Goal: Contribute content: Add original content to the website for others to see

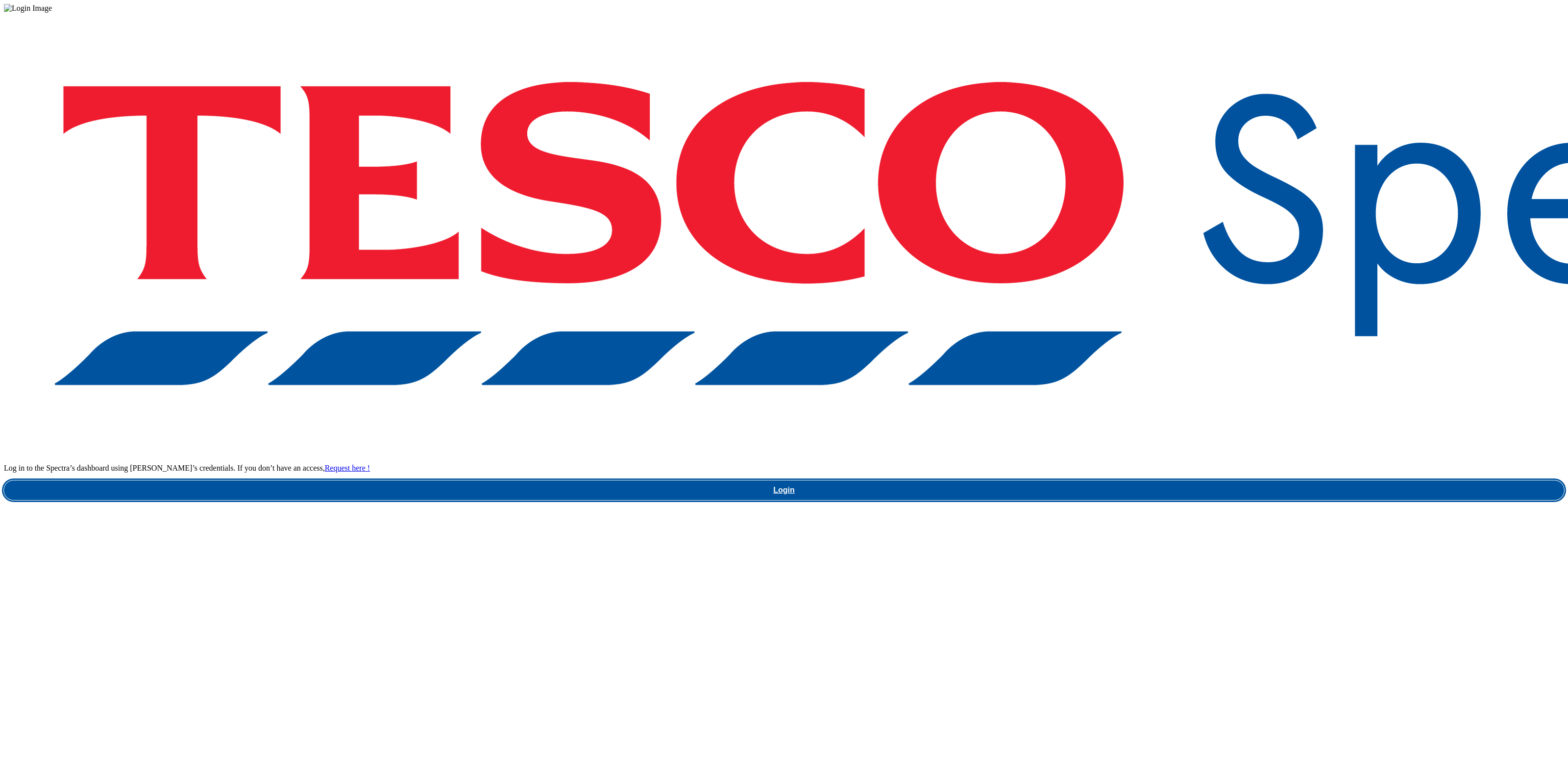
click at [1260, 481] on link "Login" at bounding box center [783, 490] width 1560 height 19
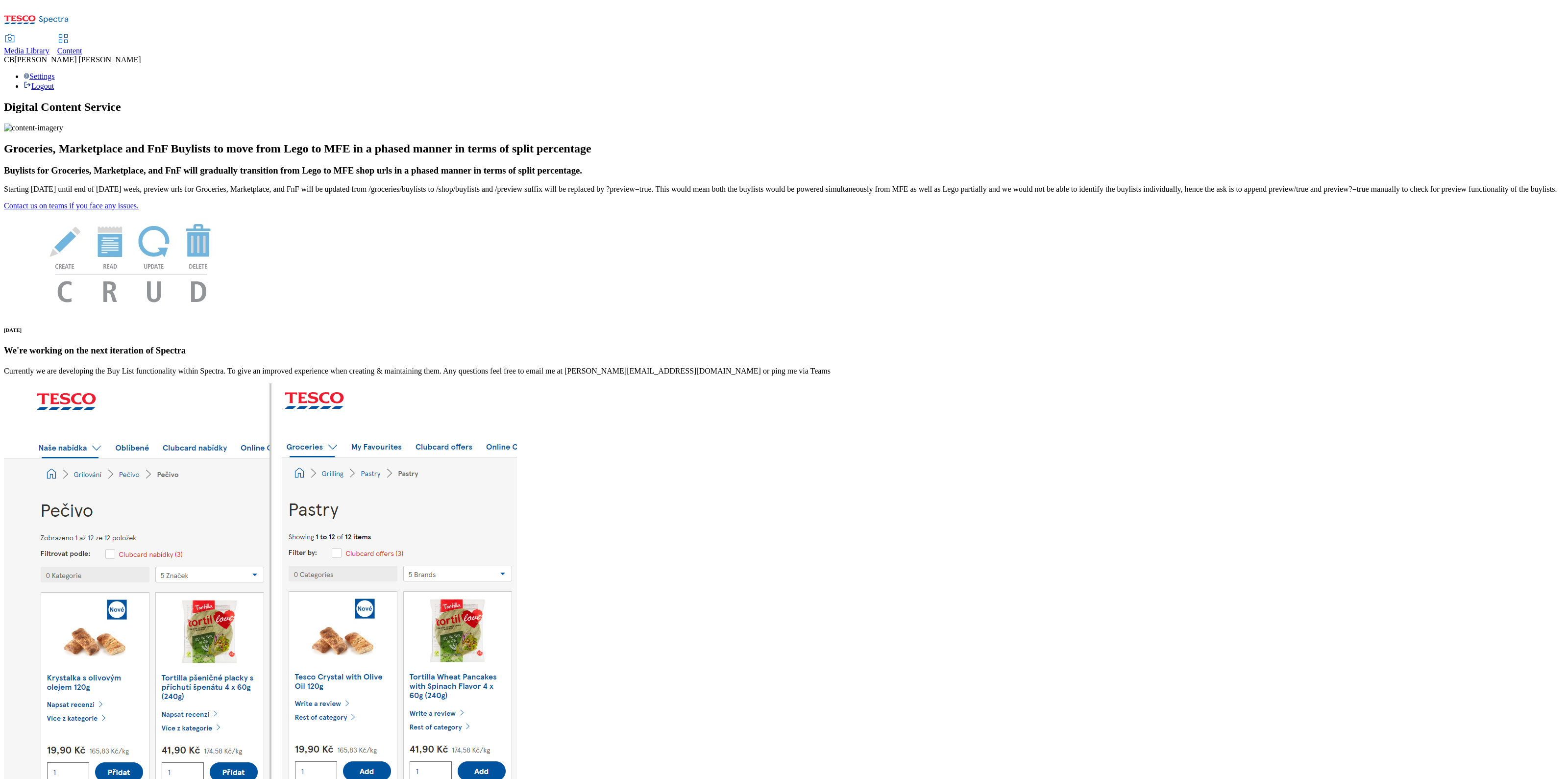
click at [49, 46] on span "Media Library" at bounding box center [26, 51] width 46 height 9
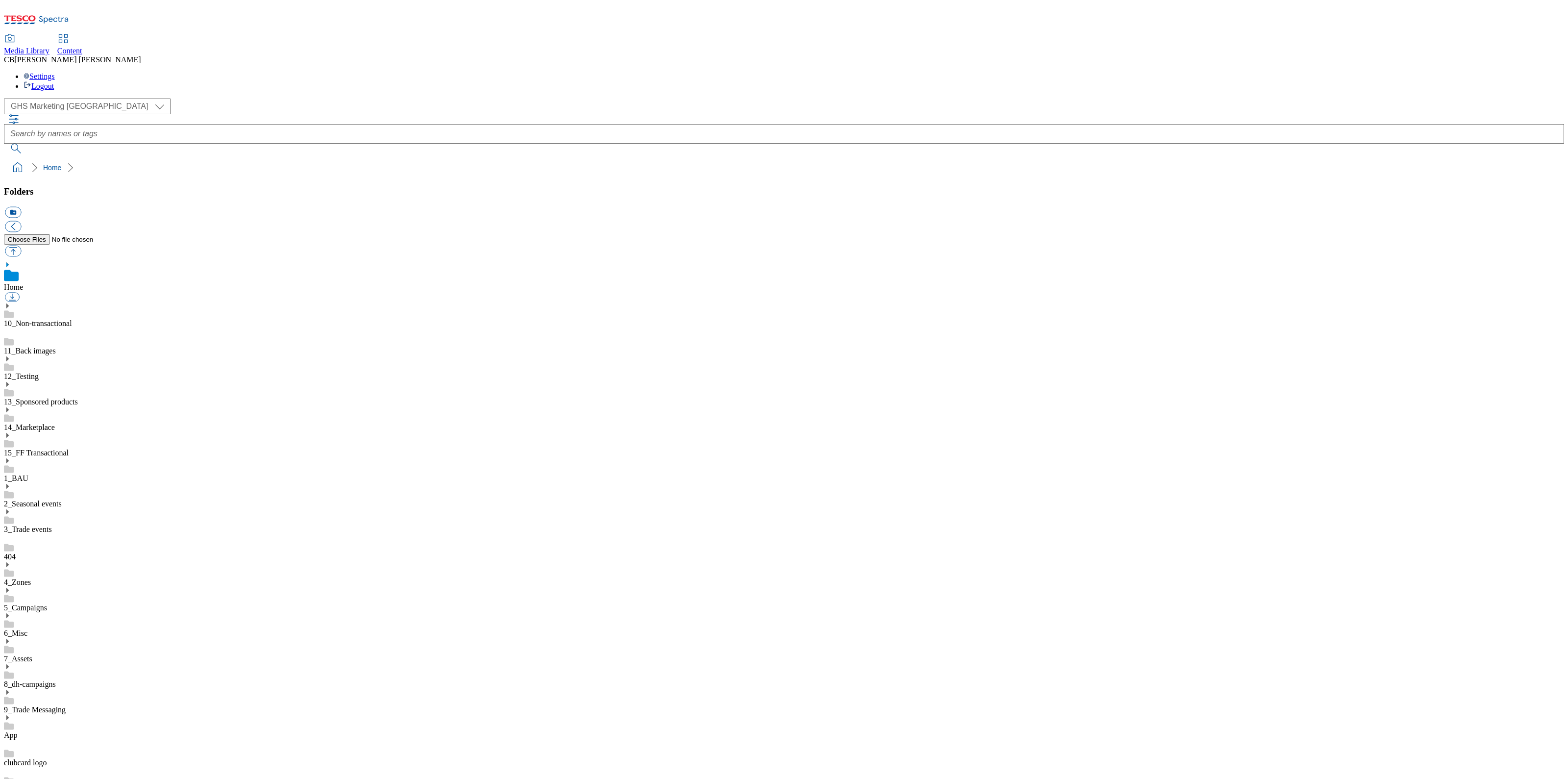
click at [11, 663] on icon at bounding box center [7, 666] width 7 height 7
click at [52, 761] on link "BuylistHeaders" at bounding box center [28, 765] width 49 height 9
click at [21, 245] on button "button" at bounding box center [13, 251] width 16 height 12
type input "C:\fakepath\1757659388654-ad541900_Andrex_LegoBrand_H_1184x333_V1.jpg"
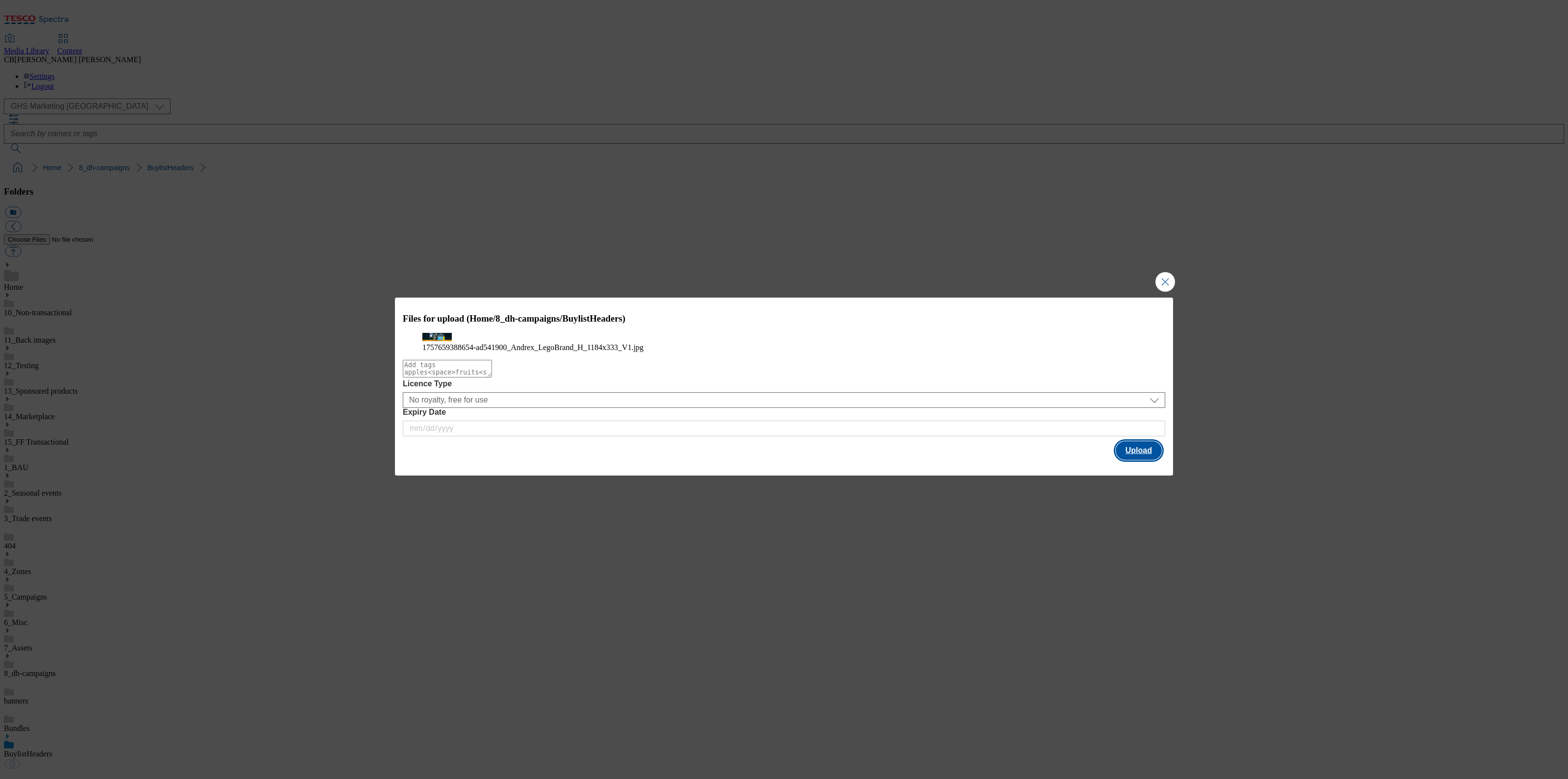
click at [1137, 460] on button "Upload" at bounding box center [1139, 450] width 46 height 19
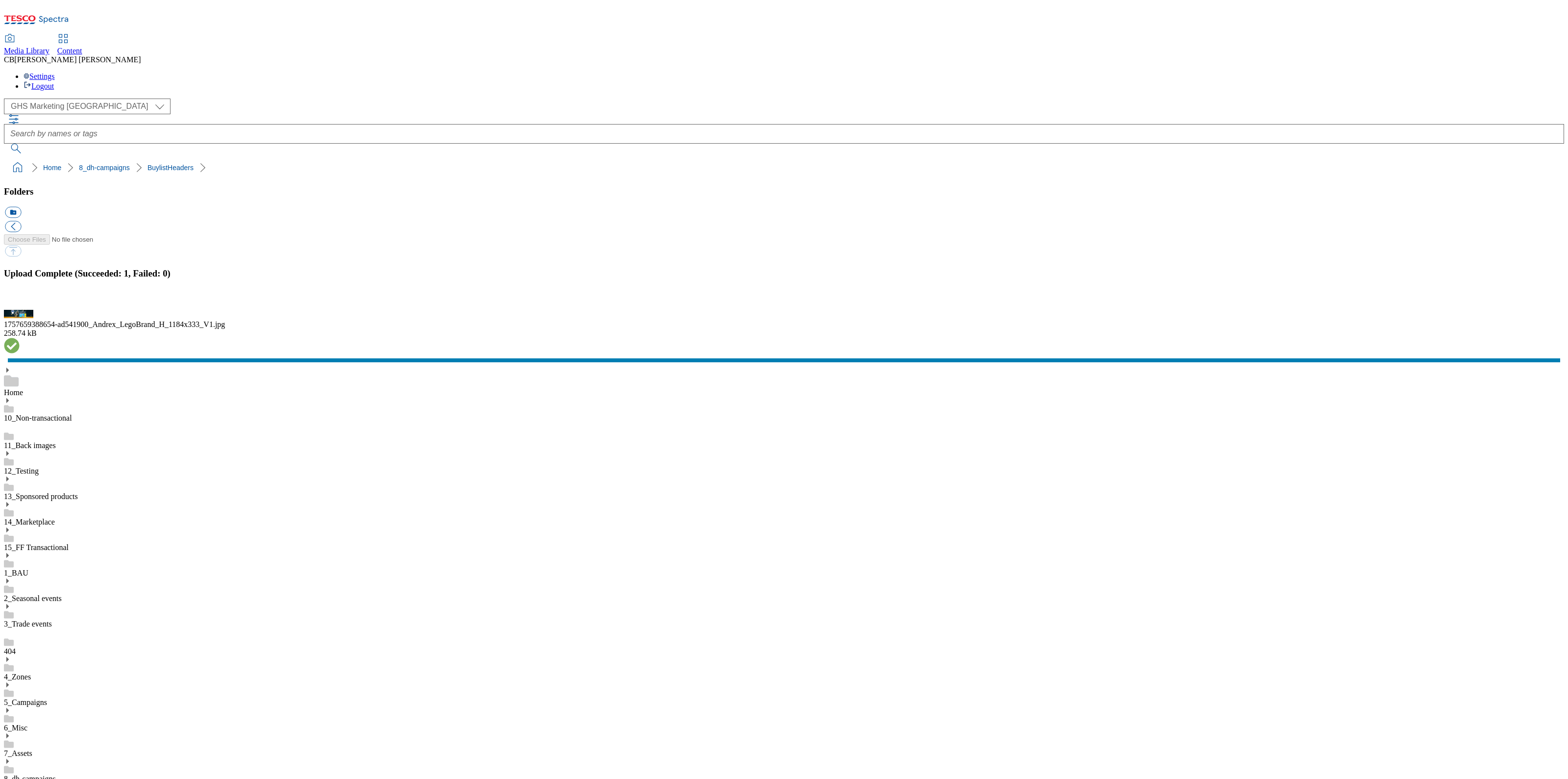
drag, startPoint x: 1552, startPoint y: 571, endPoint x: 1475, endPoint y: 569, distance: 77.0
click at [19, 309] on button "button" at bounding box center [12, 304] width 15 height 9
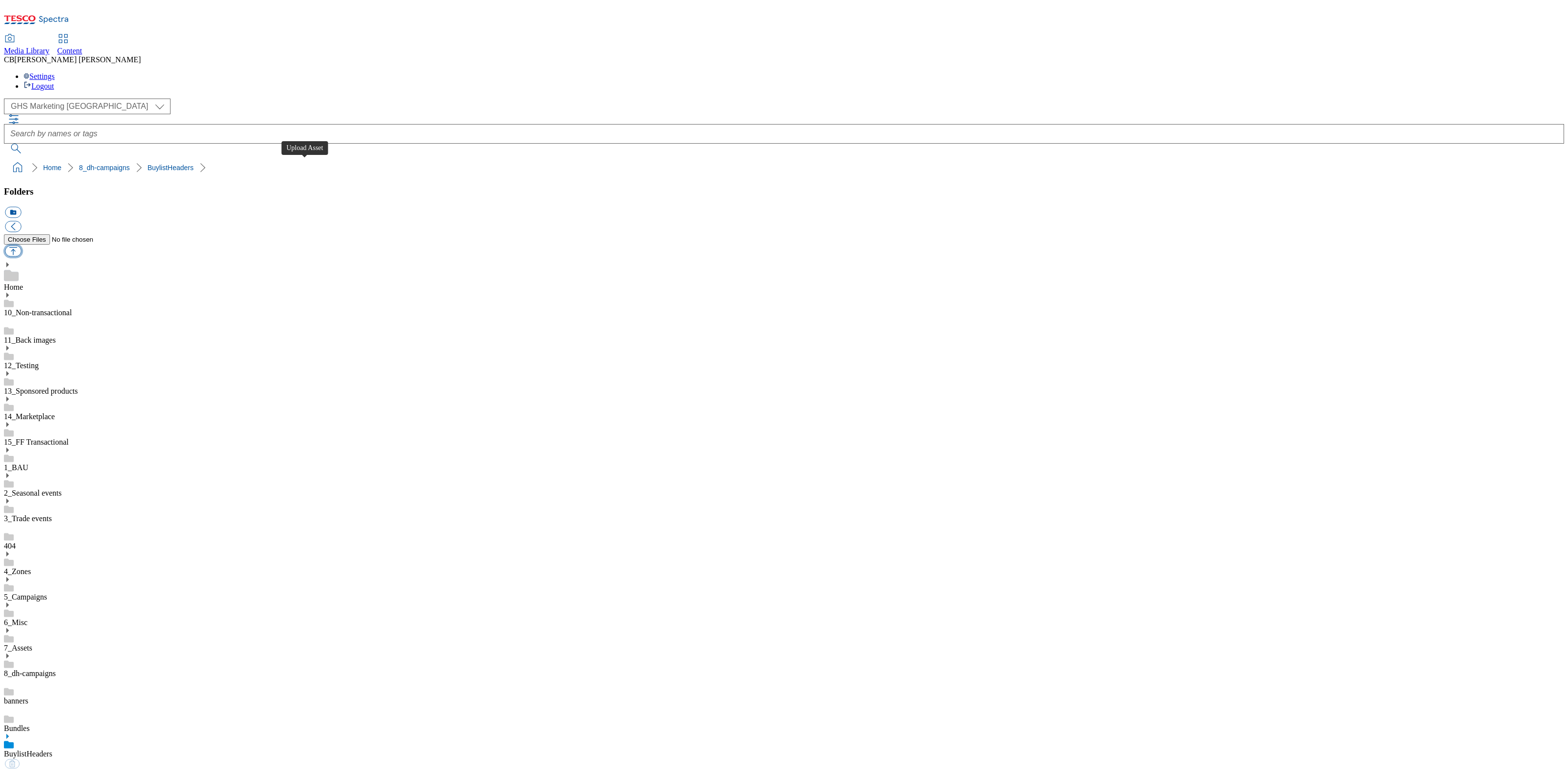
click at [21, 245] on button "button" at bounding box center [13, 251] width 16 height 12
type input "C:\fakepath\1758058109146-ad542078_Lindt_Choco_Wafer_LegoBrand_H_1184x333_V1.jpg"
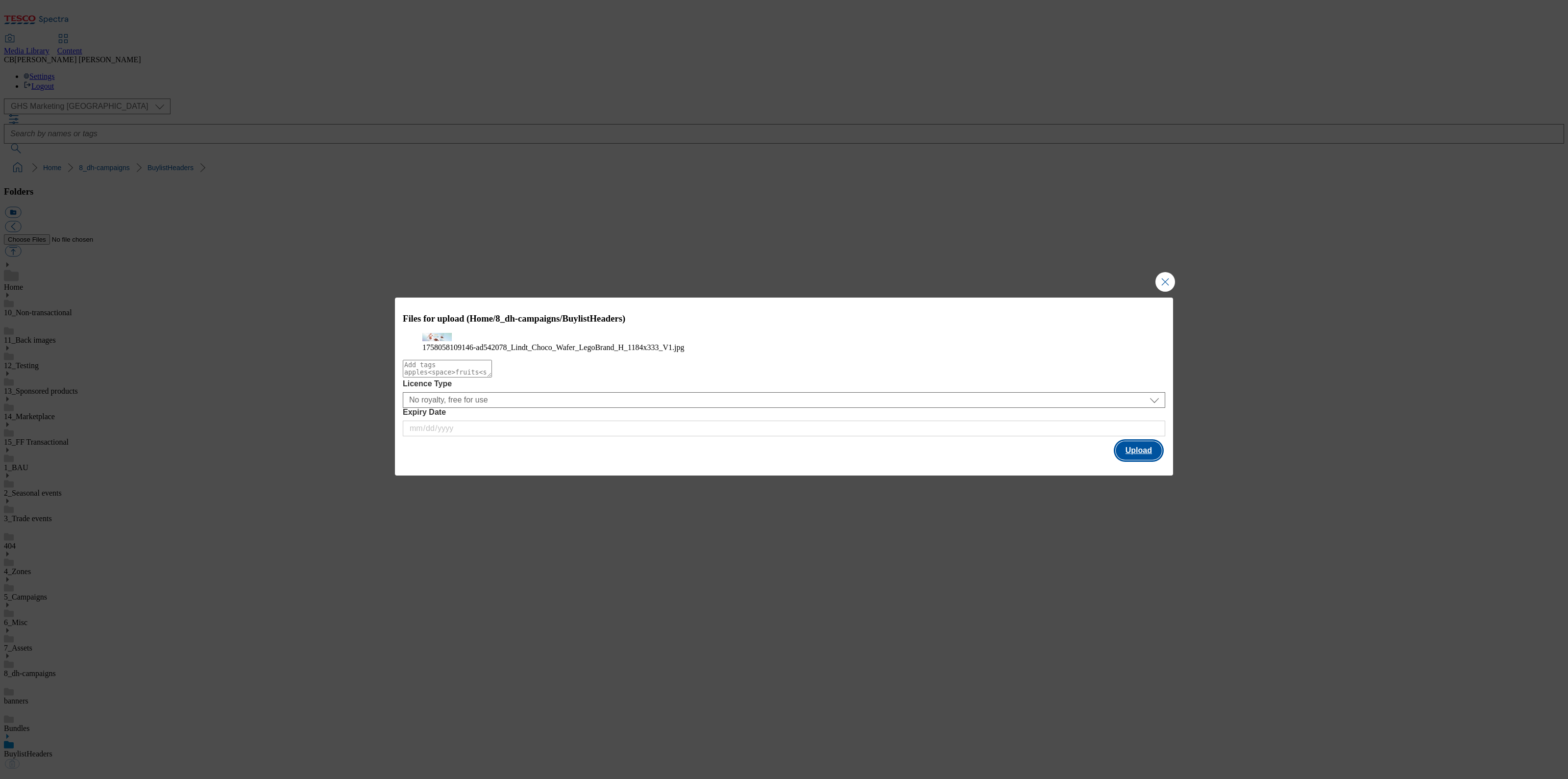
click at [1128, 460] on button "Upload" at bounding box center [1139, 450] width 46 height 19
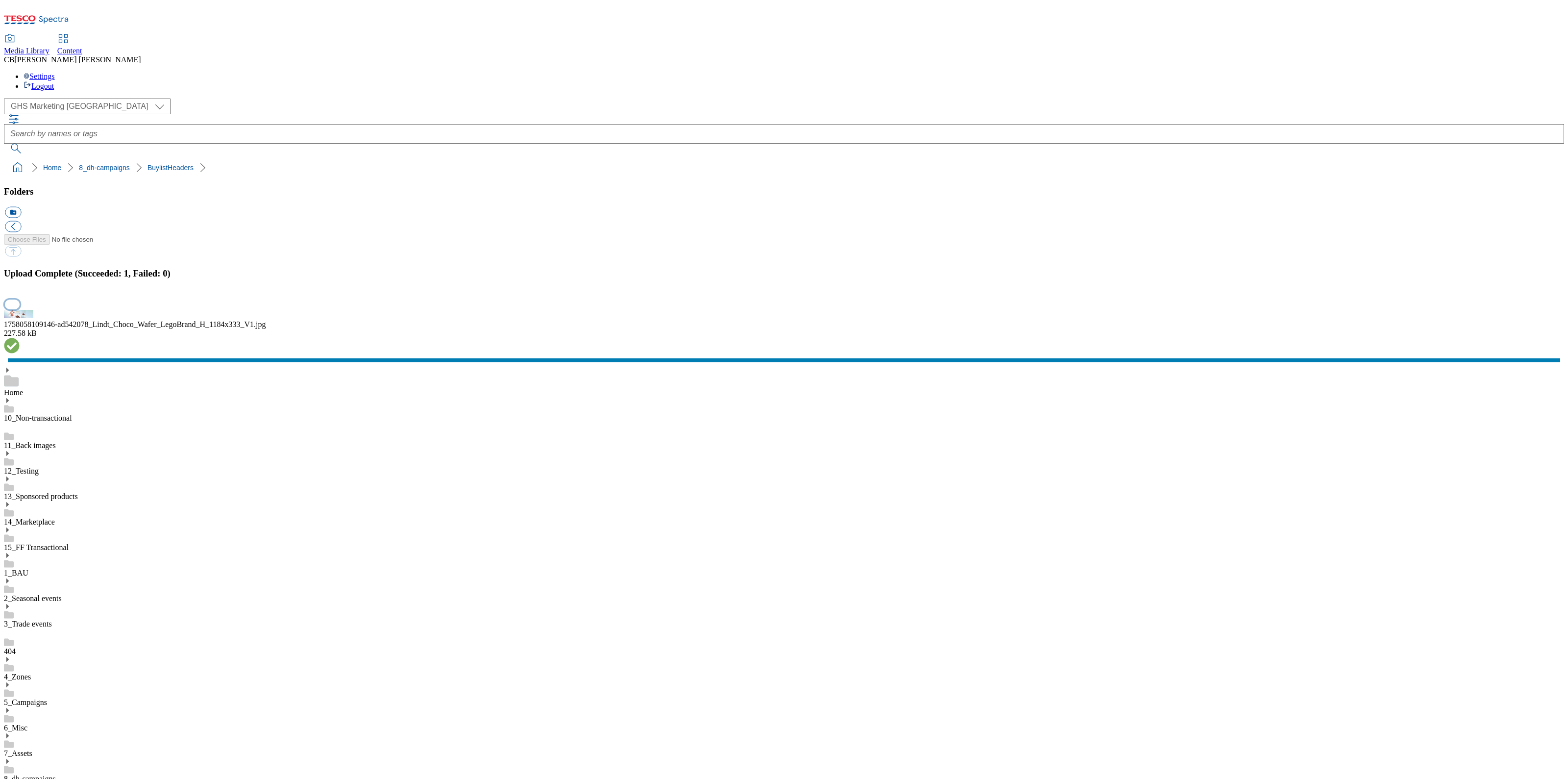
click at [19, 309] on button "button" at bounding box center [12, 304] width 15 height 9
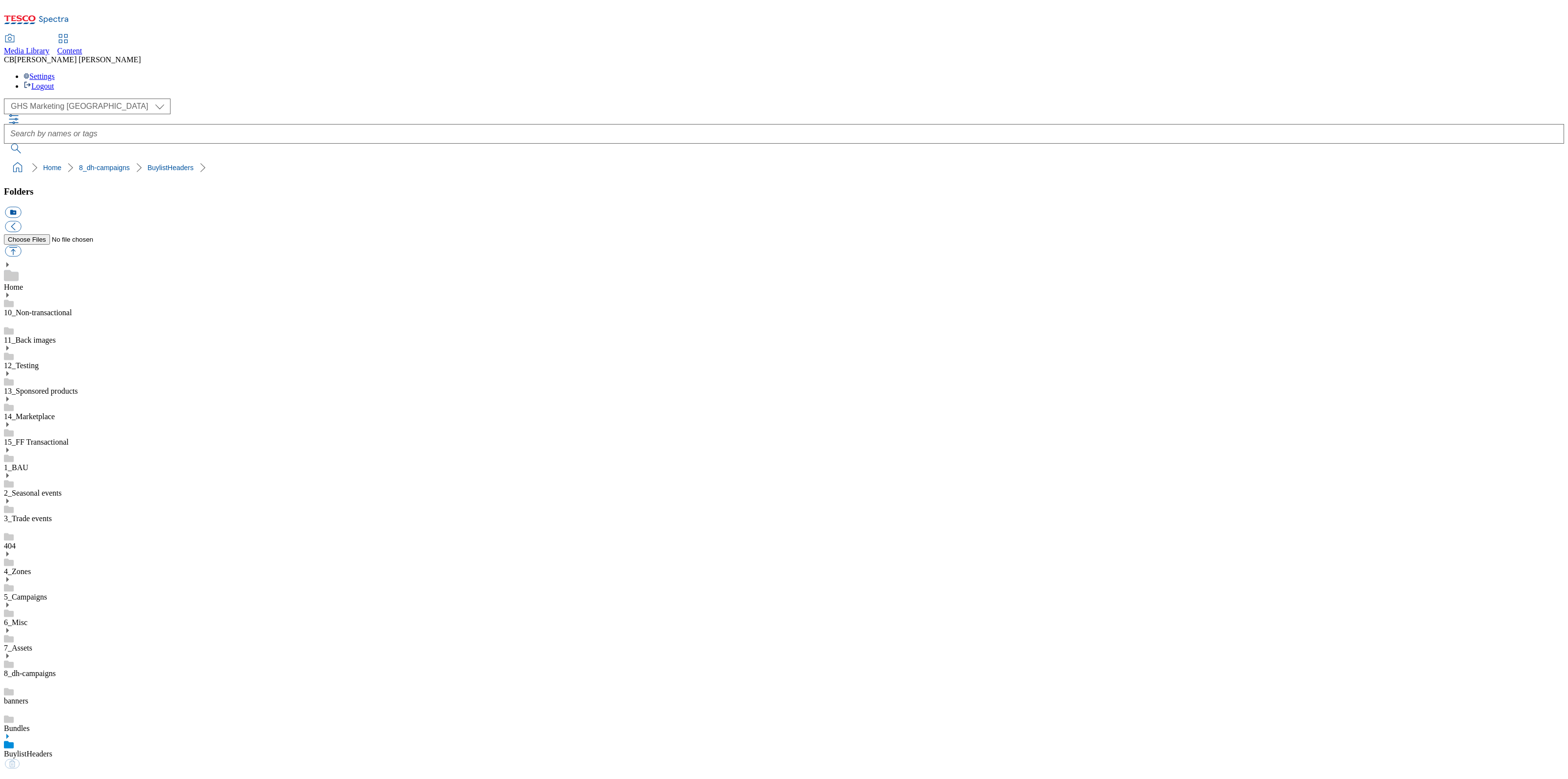
click at [52, 750] on link "BuylistHeaders" at bounding box center [28, 754] width 49 height 9
click at [21, 245] on button "button" at bounding box center [13, 251] width 16 height 12
type input "C:\fakepath\1757408085284-ad541219_Quality_Street_LegoBrand_2560x320_V1.jpg"
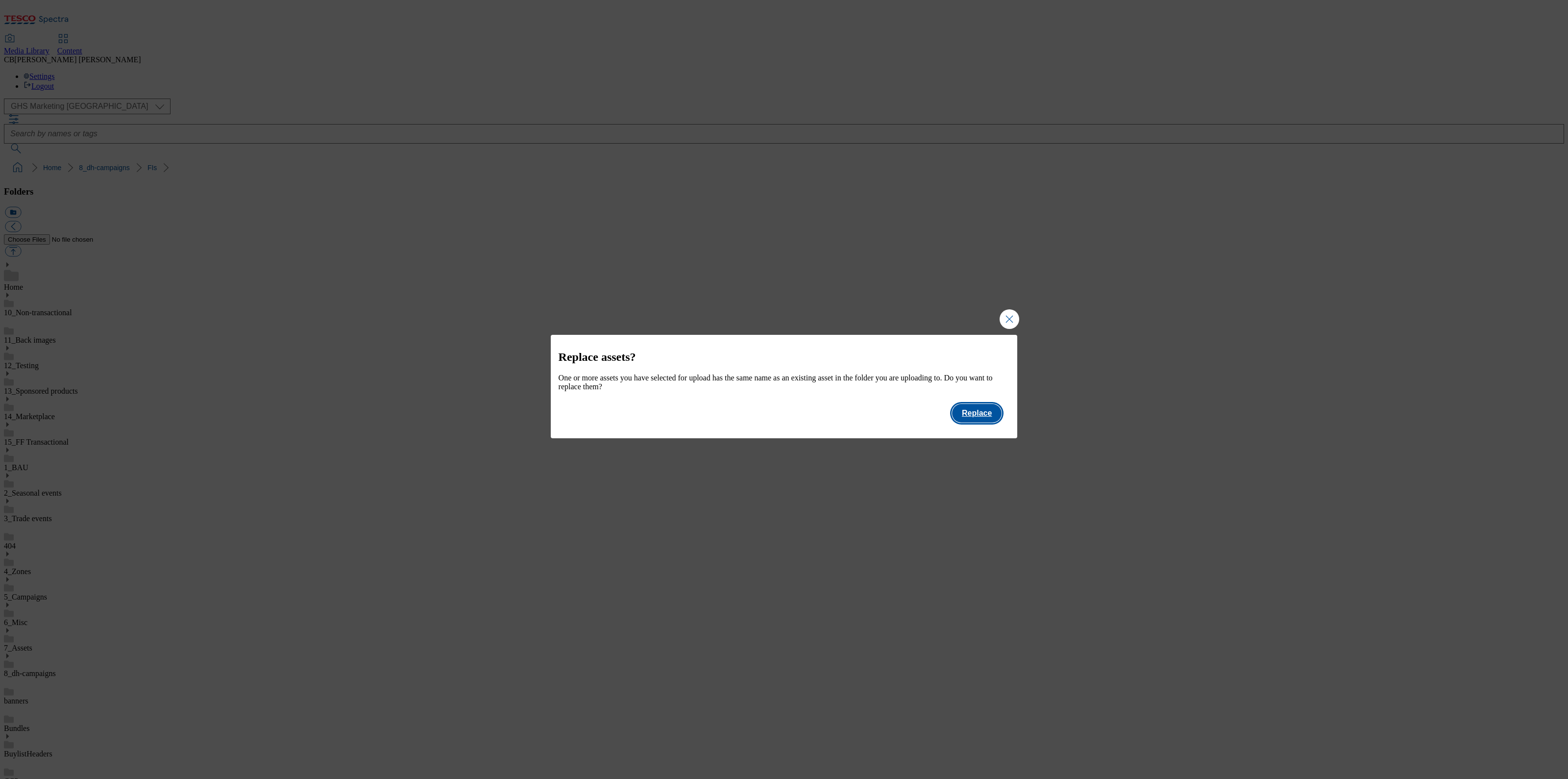
click at [982, 423] on button "Replace" at bounding box center [976, 413] width 49 height 19
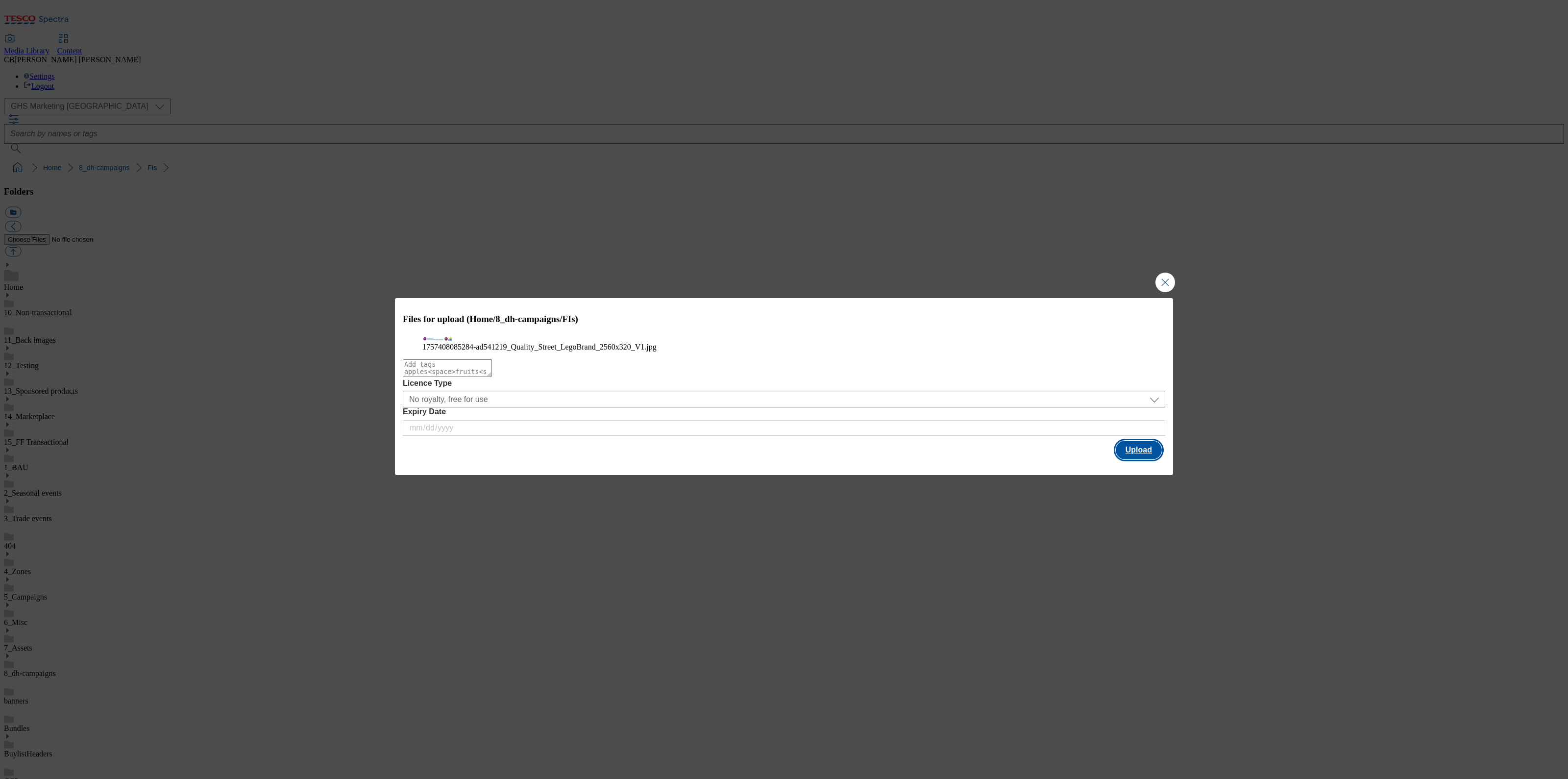
click at [1130, 459] on button "Upload" at bounding box center [1139, 450] width 46 height 19
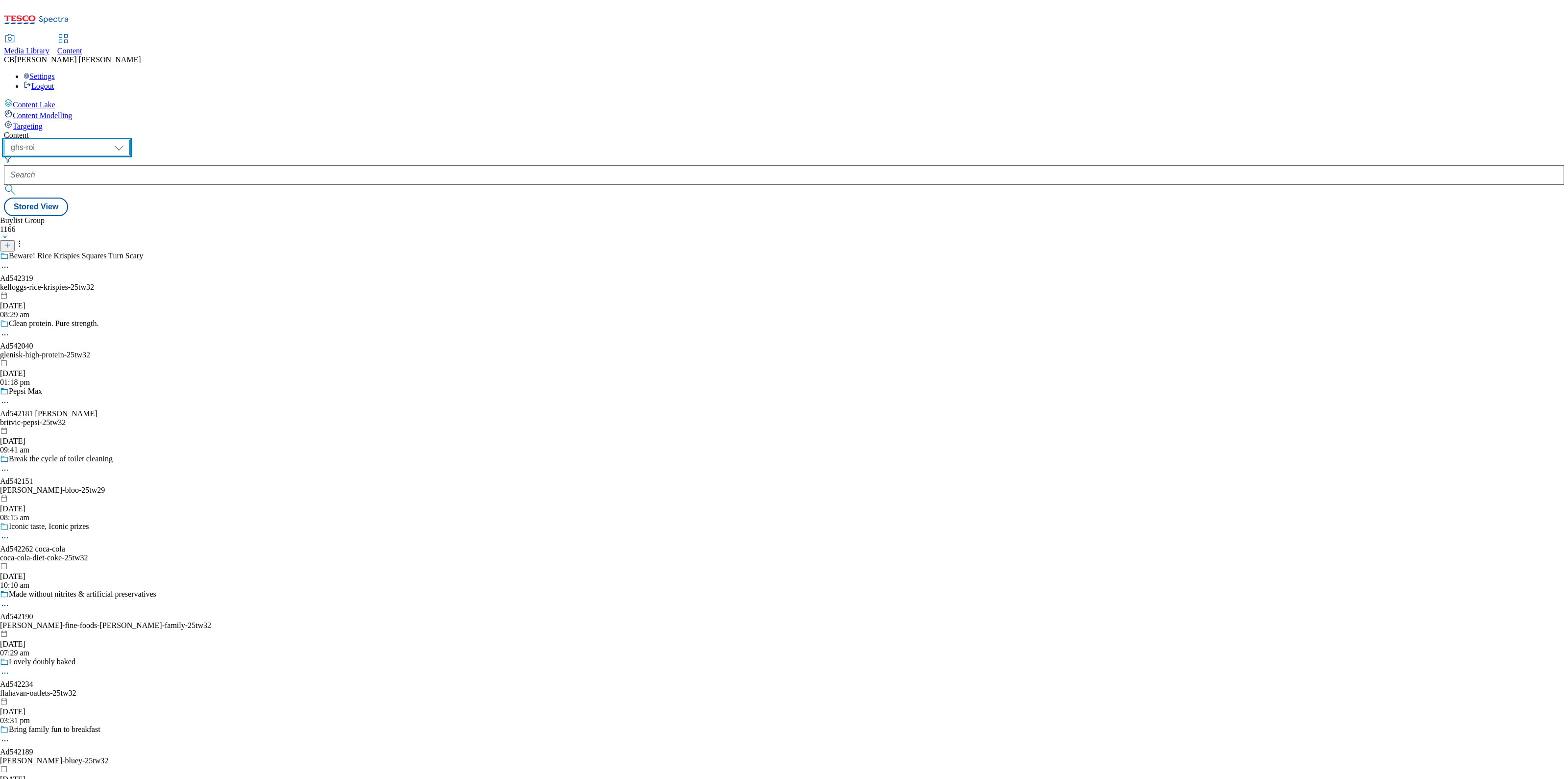
click at [130, 139] on select "ghs-roi ghs-uk" at bounding box center [66, 147] width 126 height 16
select select "ghs-uk"
click at [127, 139] on select "ghs-roi ghs-uk" at bounding box center [66, 147] width 126 height 16
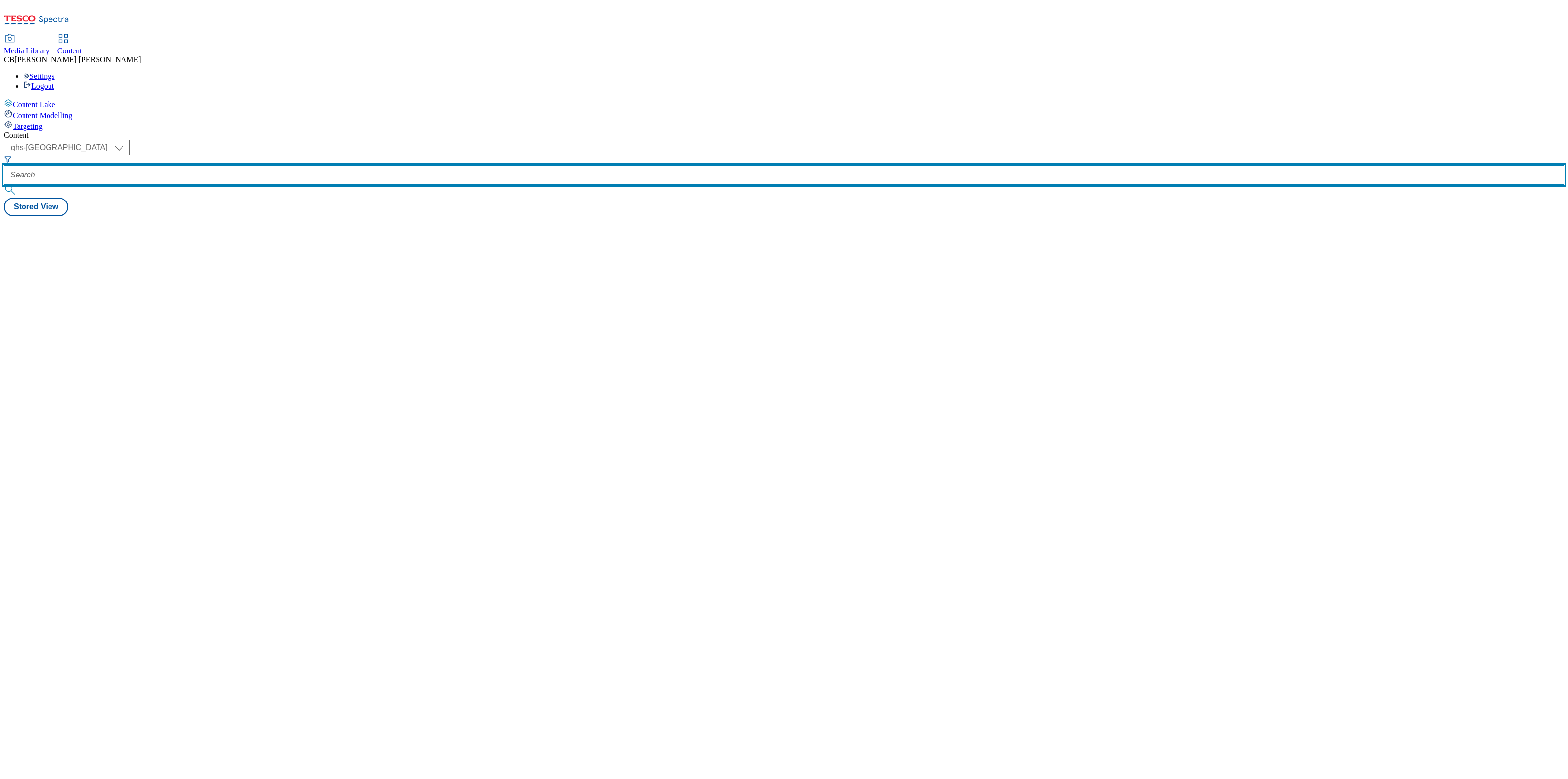
click at [231, 165] on input "text" at bounding box center [783, 175] width 1560 height 19
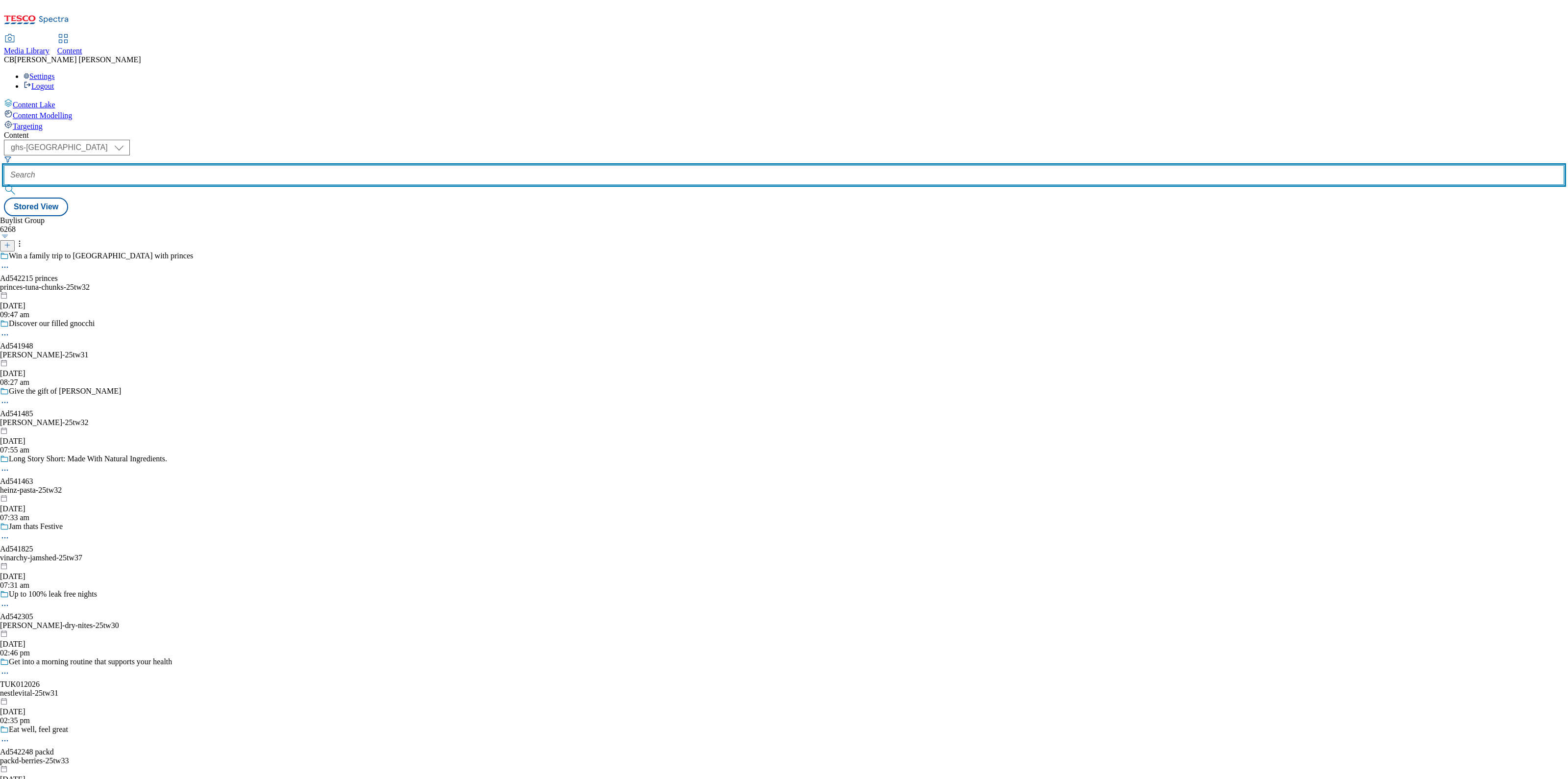
paste input "lindt-choco-wafer-25tw30"
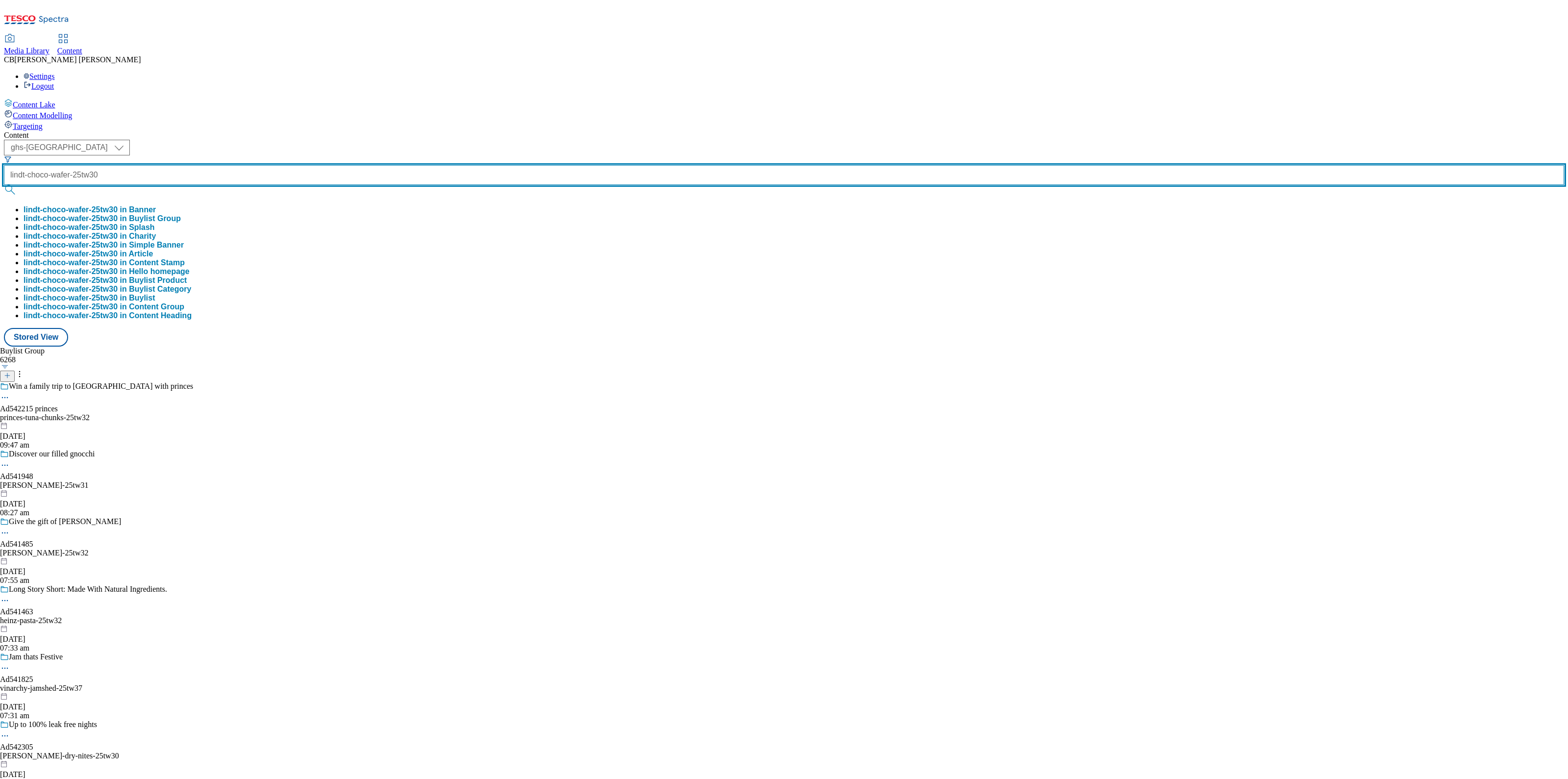
type input "lindt-choco-wafer-25tw30"
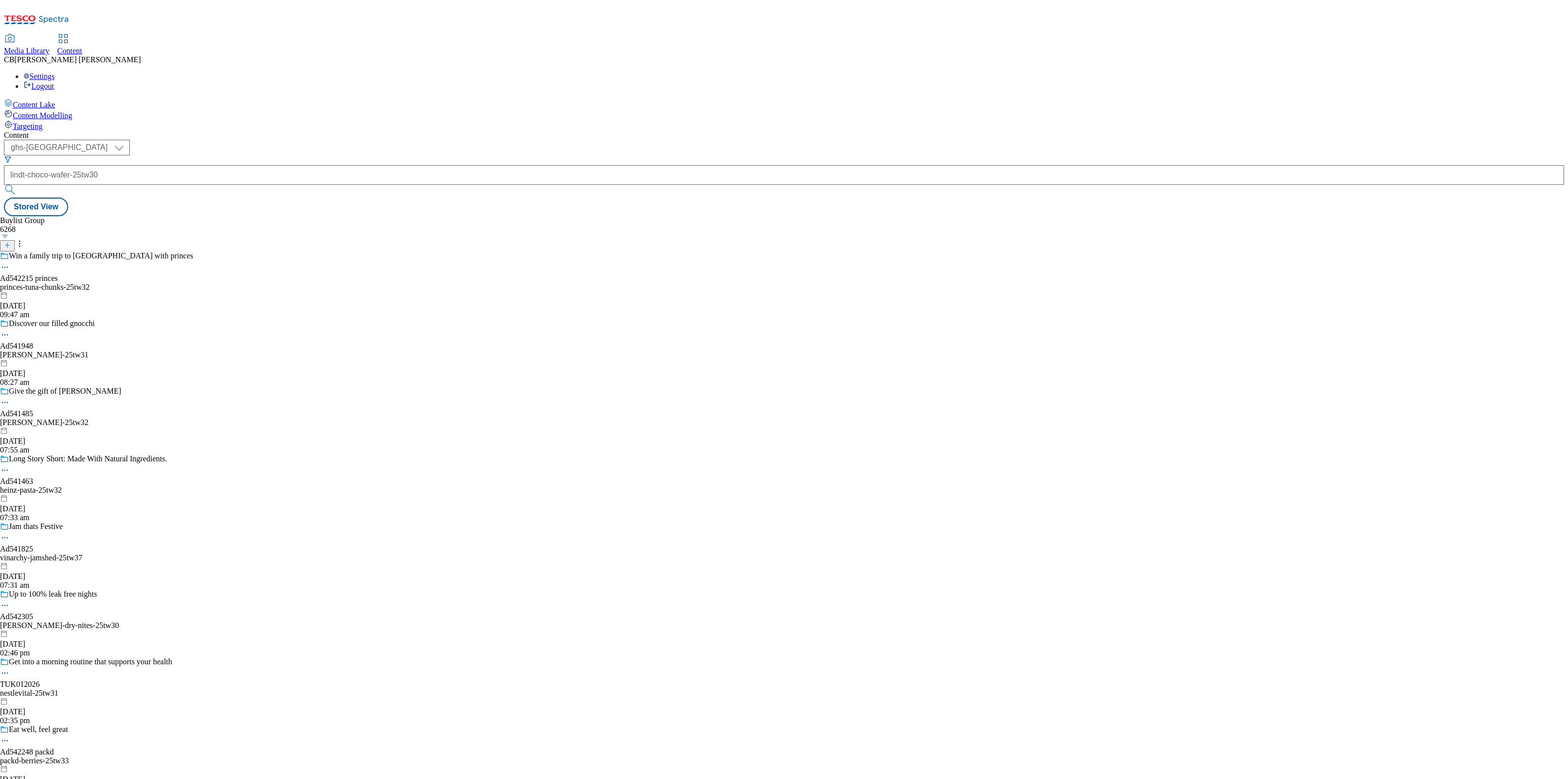
click at [534, 216] on div "Buylist Group 6268 Win a family trip to Mauritius with princes Ad542215 princes…" at bounding box center [783, 216] width 1560 height 0
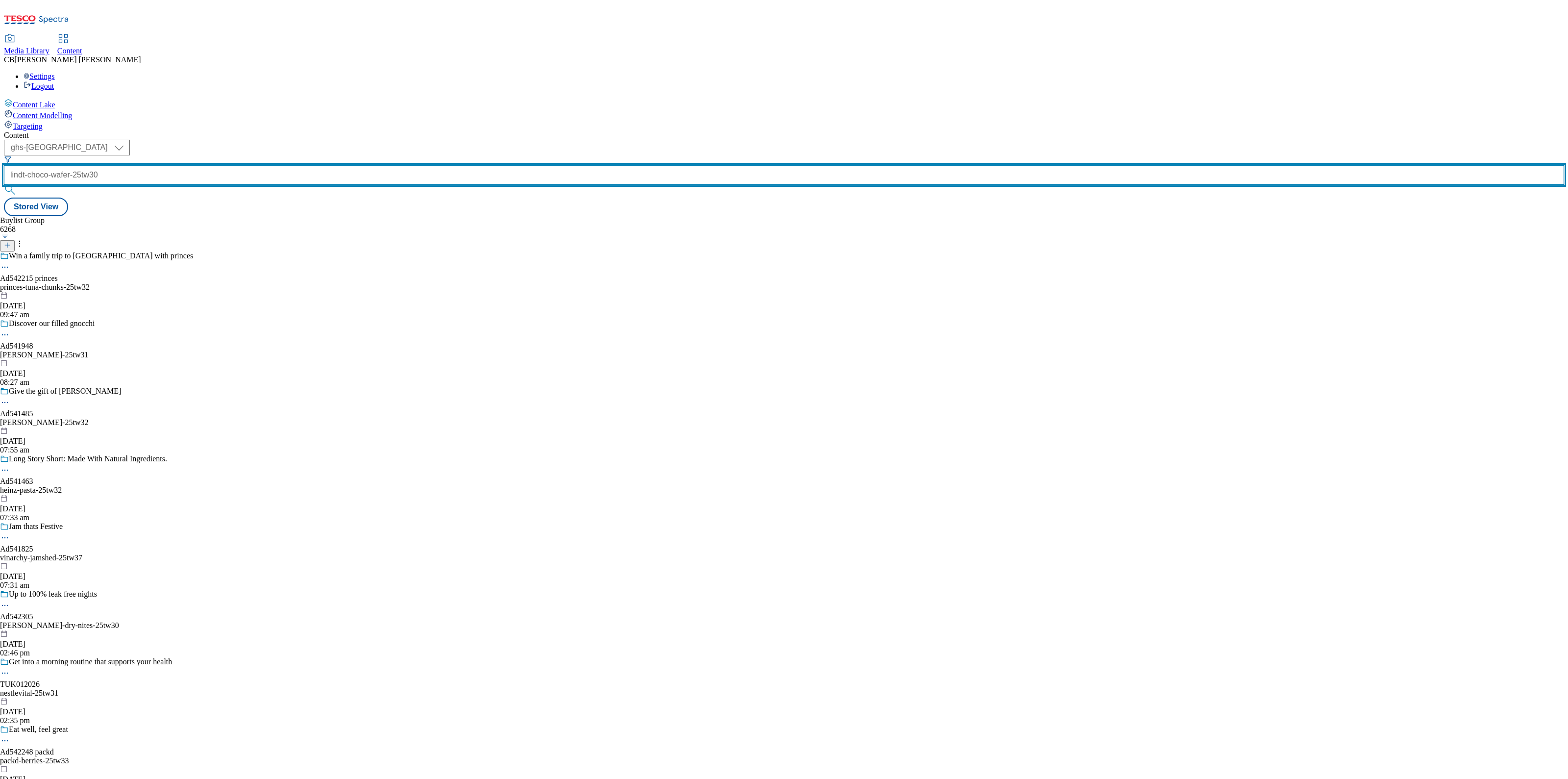
click at [251, 165] on input "lindt-choco-wafer-25tw30" at bounding box center [783, 175] width 1560 height 19
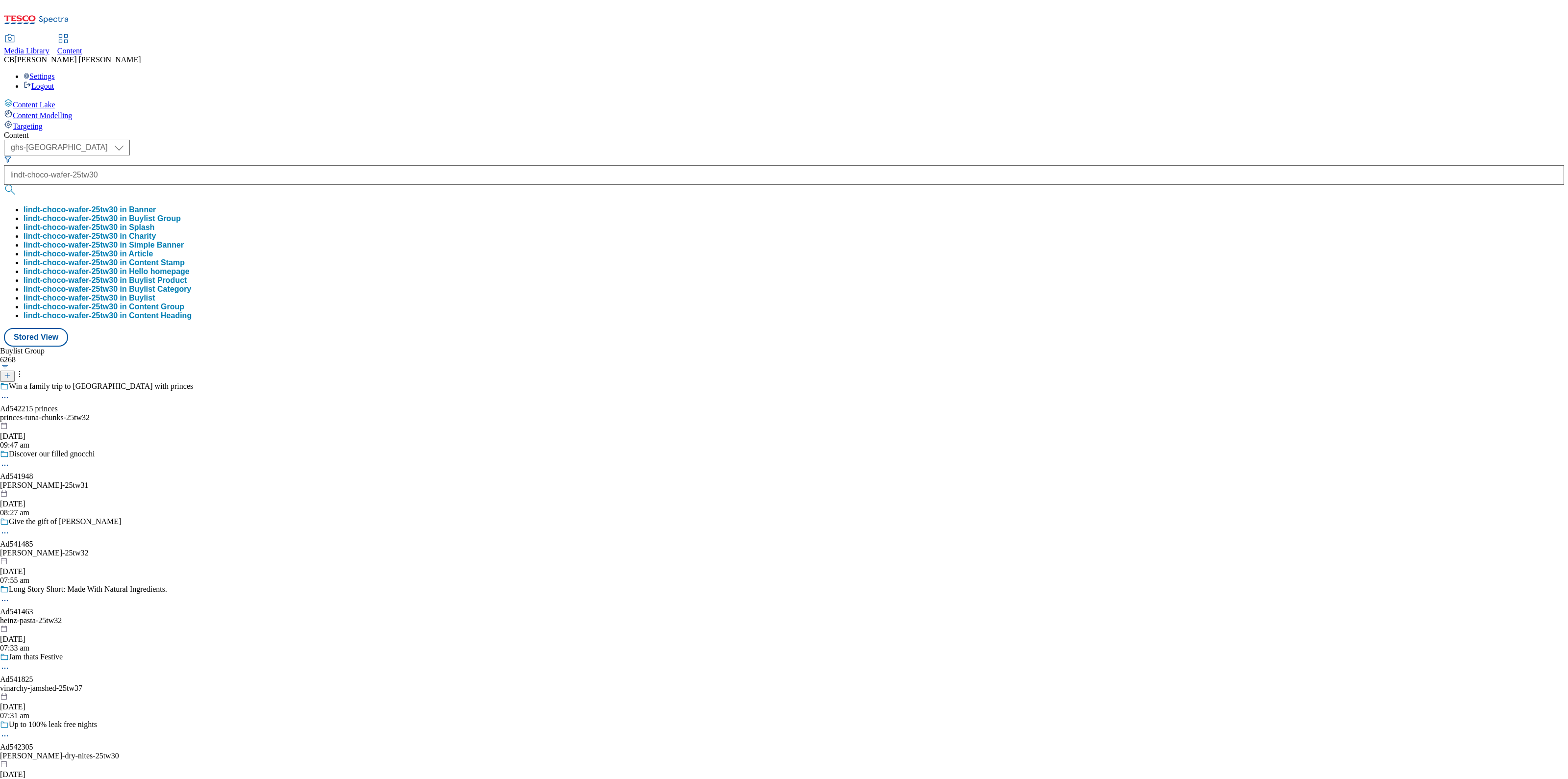
click at [181, 214] on button "lindt-choco-wafer-25tw30 in Buylist Group" at bounding box center [102, 219] width 157 height 9
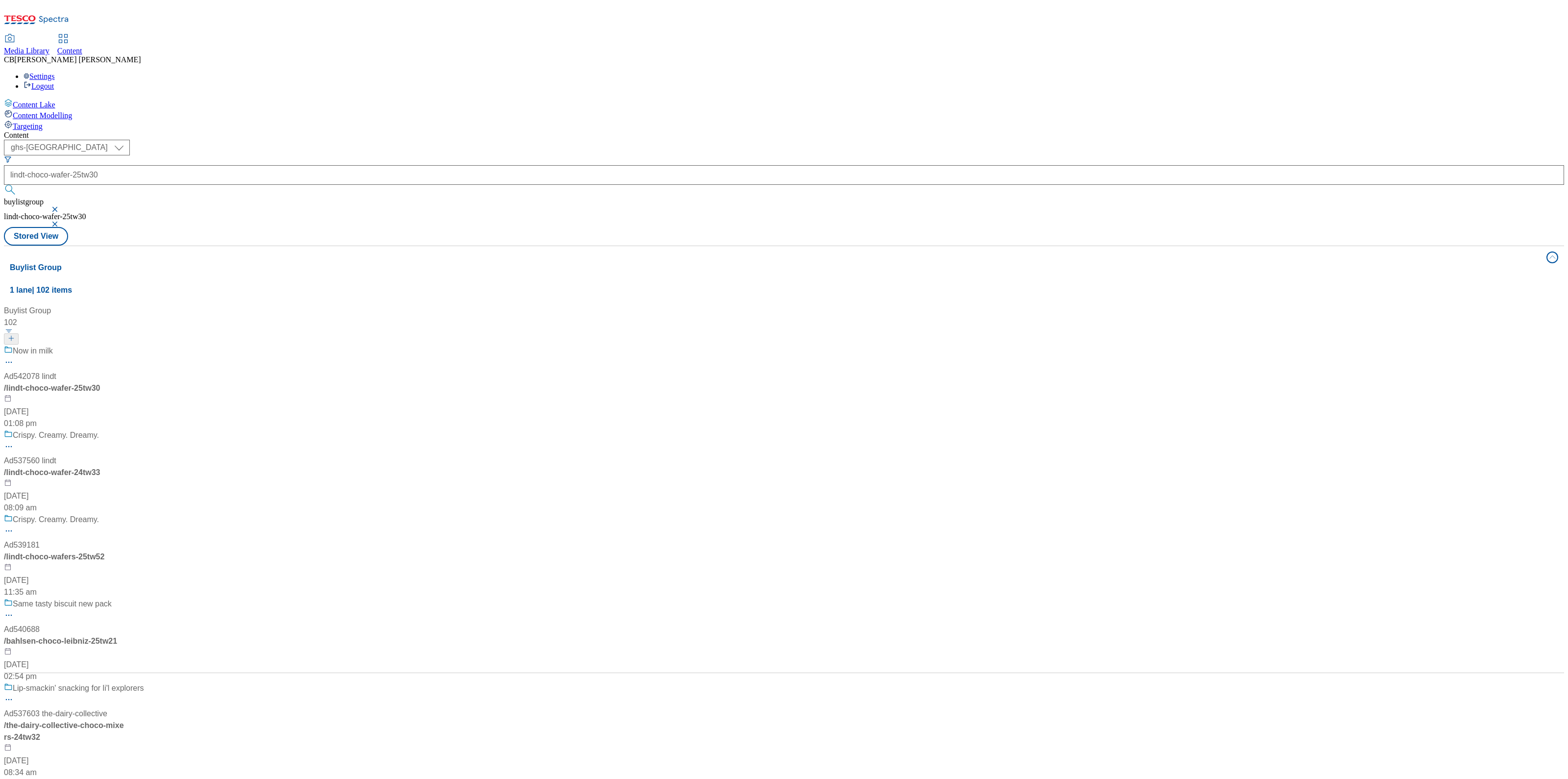
click at [156, 345] on div "Now in milk Ad542078 lindt / lindt-choco-wafer-25tw30 16 Sept 2025 01:08 pm" at bounding box center [80, 387] width 152 height 84
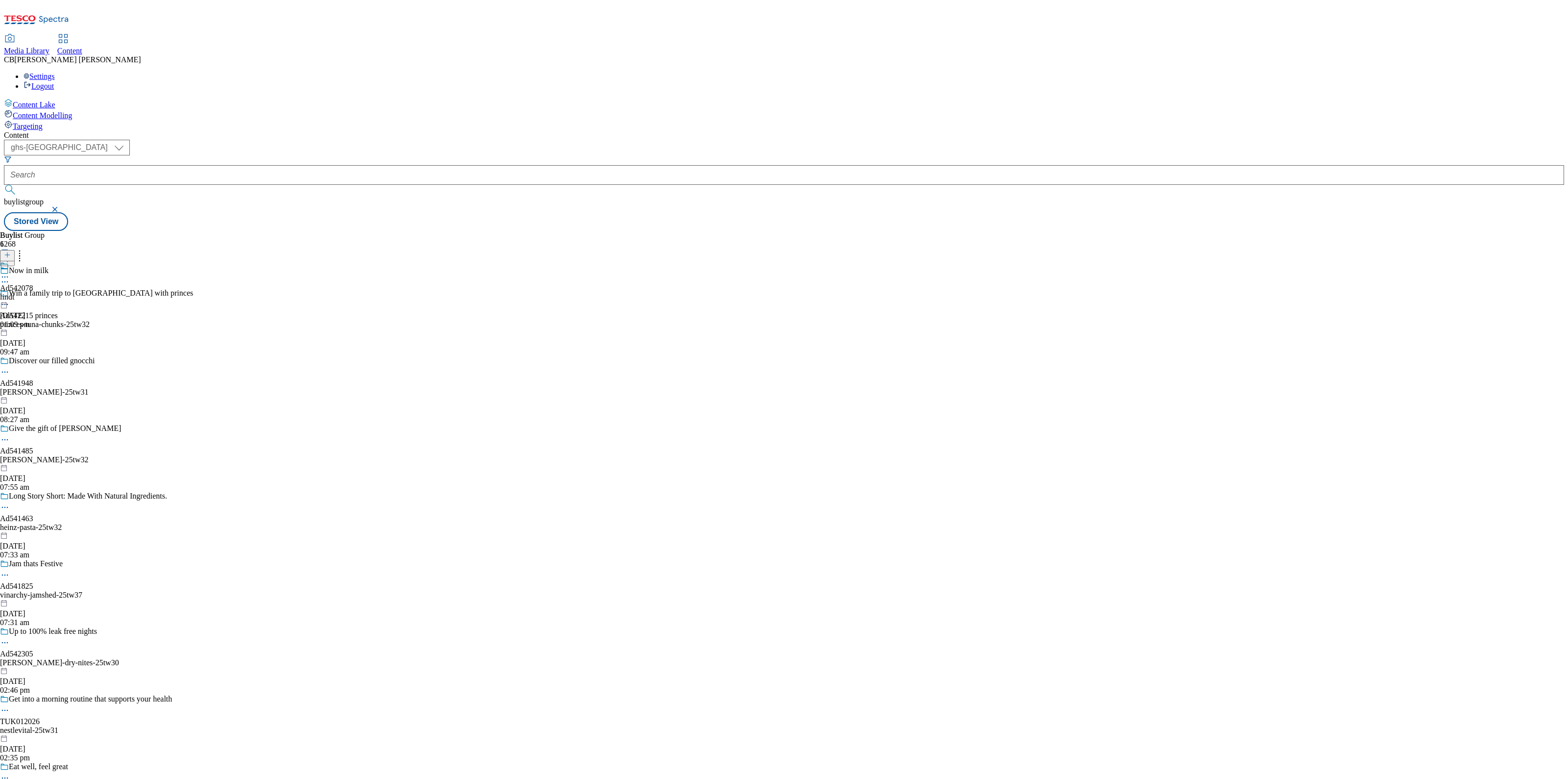
click at [10, 272] on icon at bounding box center [5, 277] width 10 height 10
click at [46, 292] on button "Edit" at bounding box center [32, 297] width 26 height 12
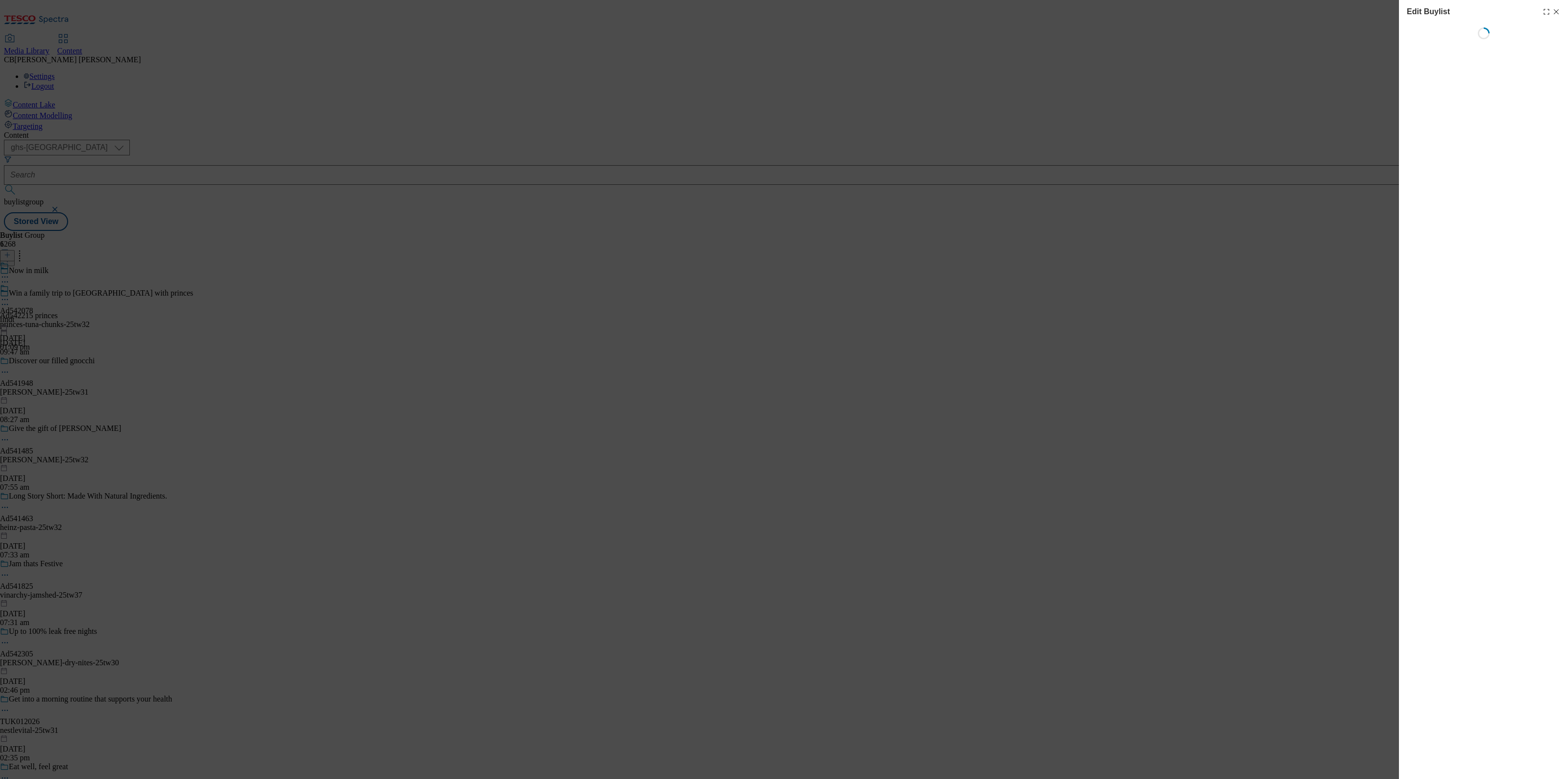
select select "tactical"
select select "supplier funded short term 1-3 weeks"
select select "dunnhumby"
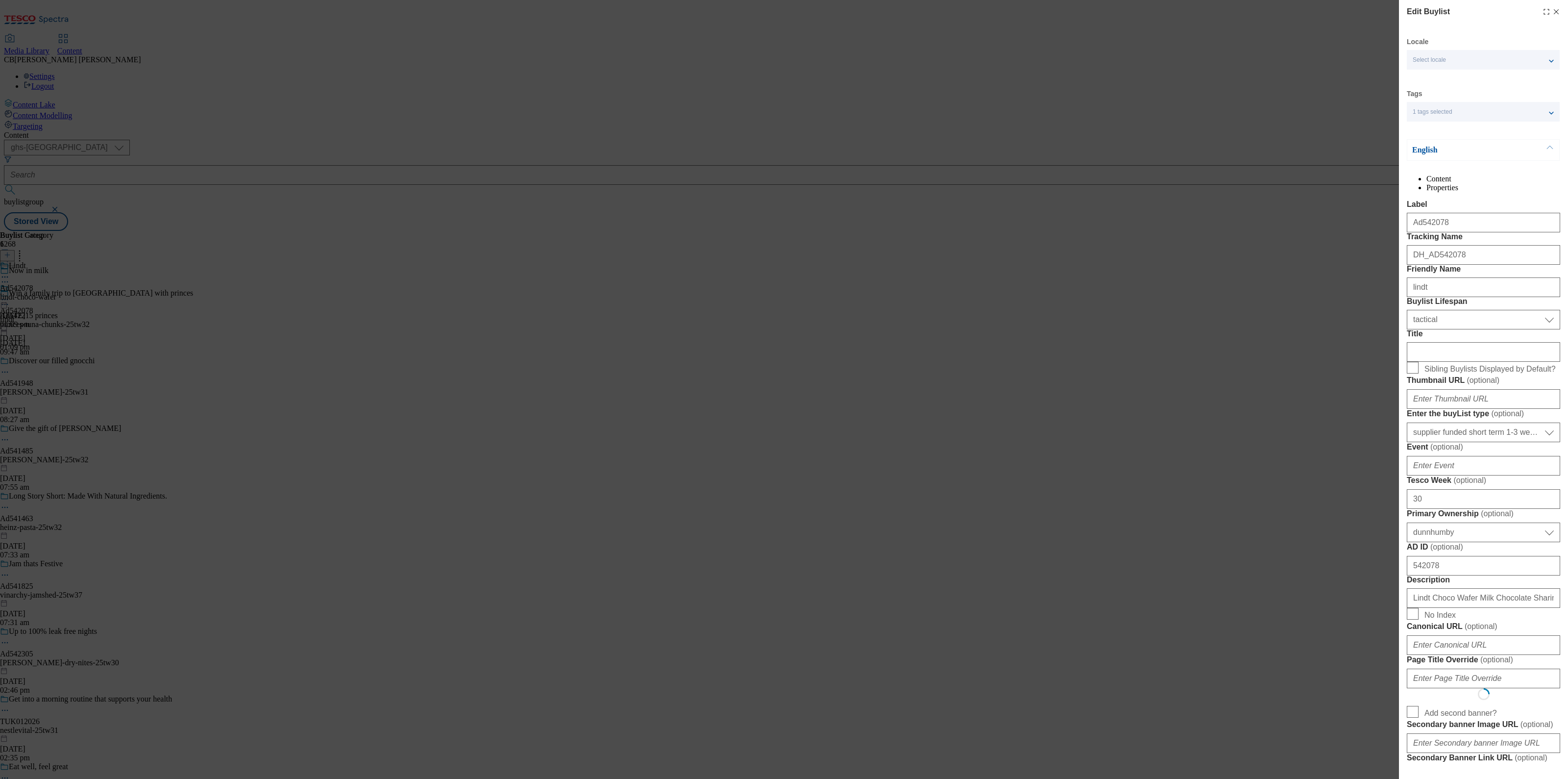
select select "Banner"
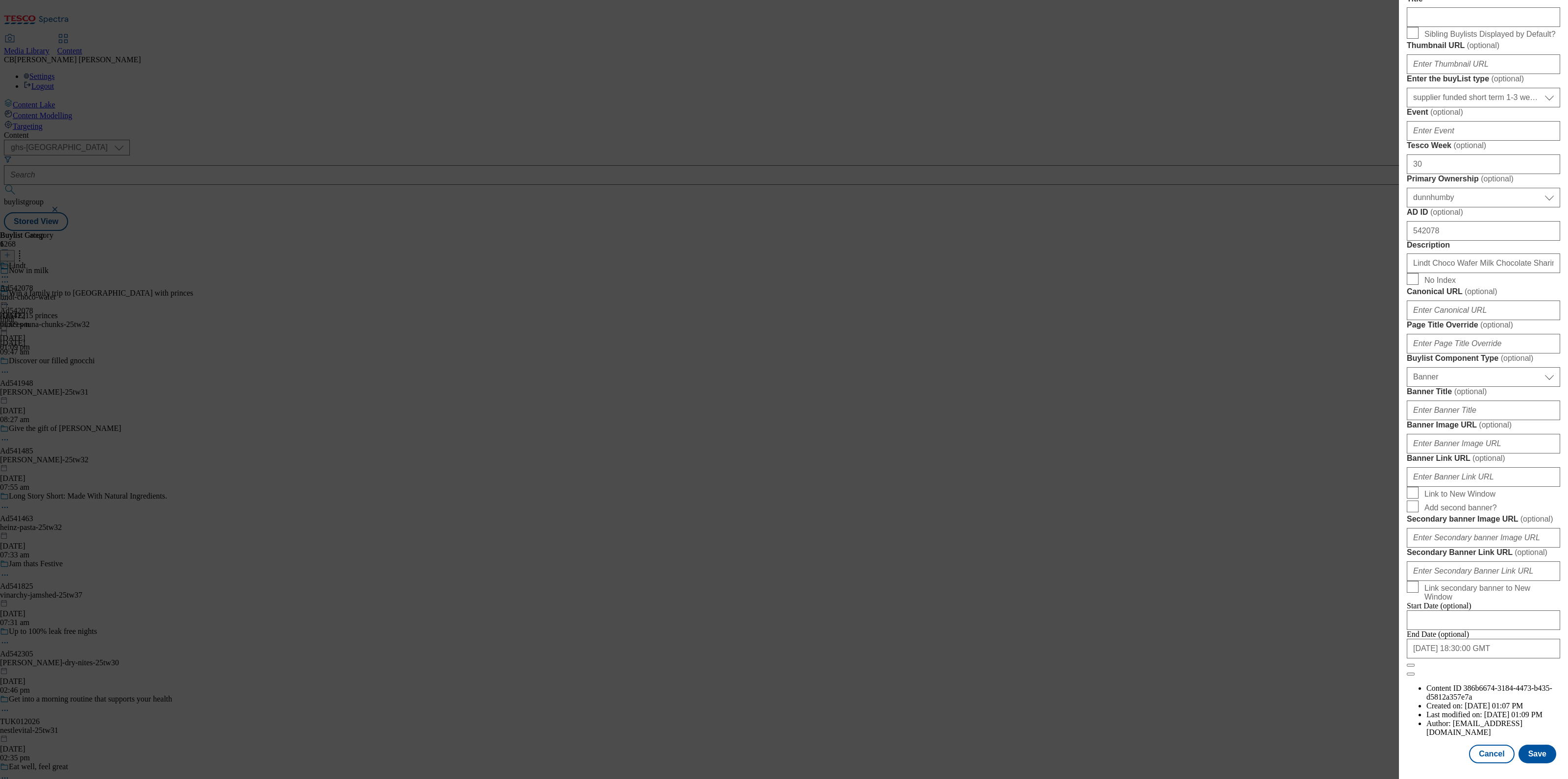
scroll to position [708, 0]
click at [1486, 434] on input "Banner Image URL ( optional )" at bounding box center [1483, 443] width 153 height 19
paste input "https://digitalcontent.api.tesco.com/v2/media/ghs-mktg/e7fd0e94-4bda-48b1-9913-…"
type input "https://digitalcontent.api.tesco.com/v2/media/ghs-mktg/e7fd0e94-4bda-48b1-9913-…"
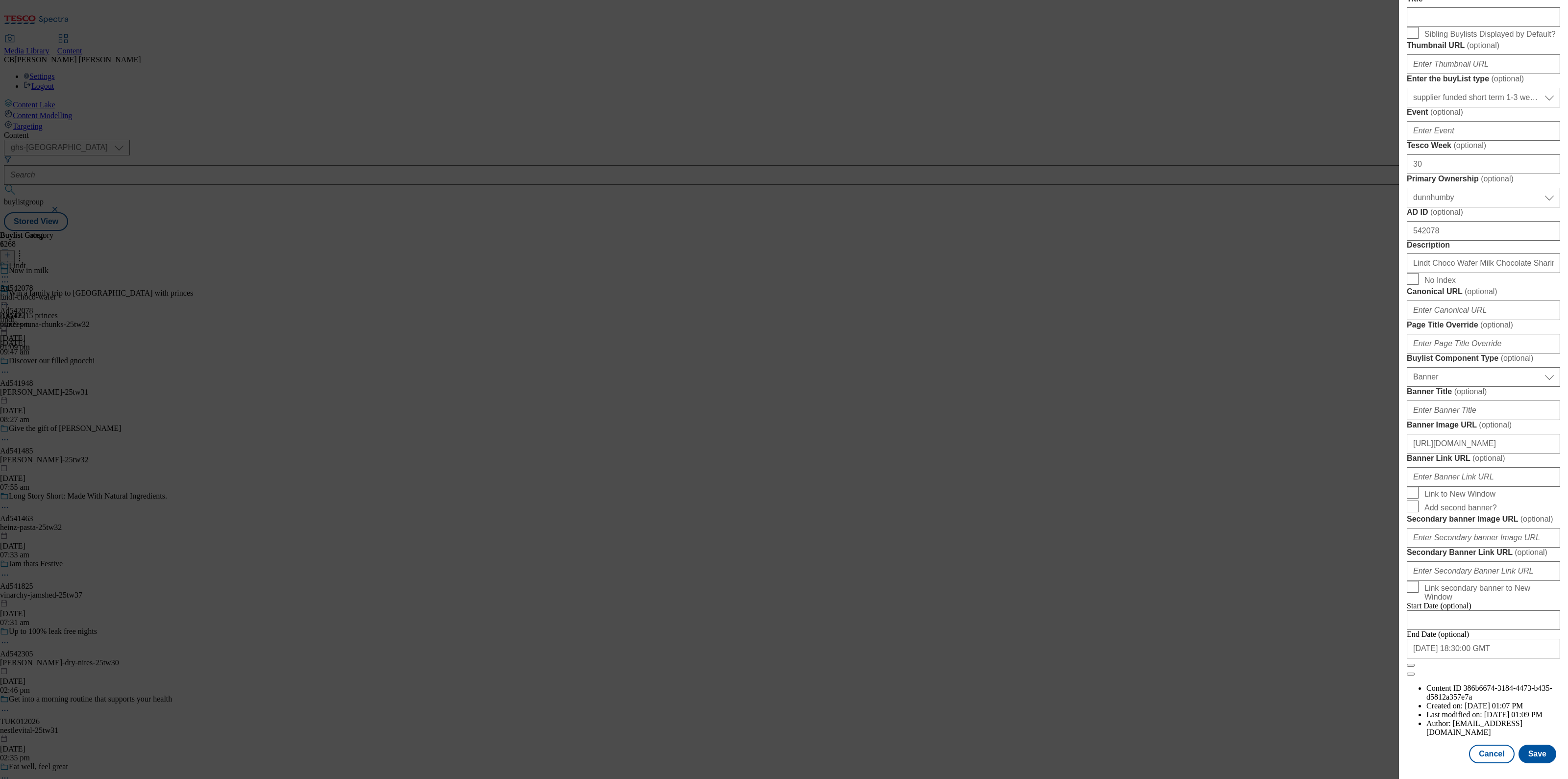
click at [1516, 348] on form "Label Ad542078 Tracking Name DH_AD542078 Friendly Name lindt Buylist Lifespan S…" at bounding box center [1483, 270] width 153 height 811
click at [1527, 747] on button "Save" at bounding box center [1538, 754] width 38 height 19
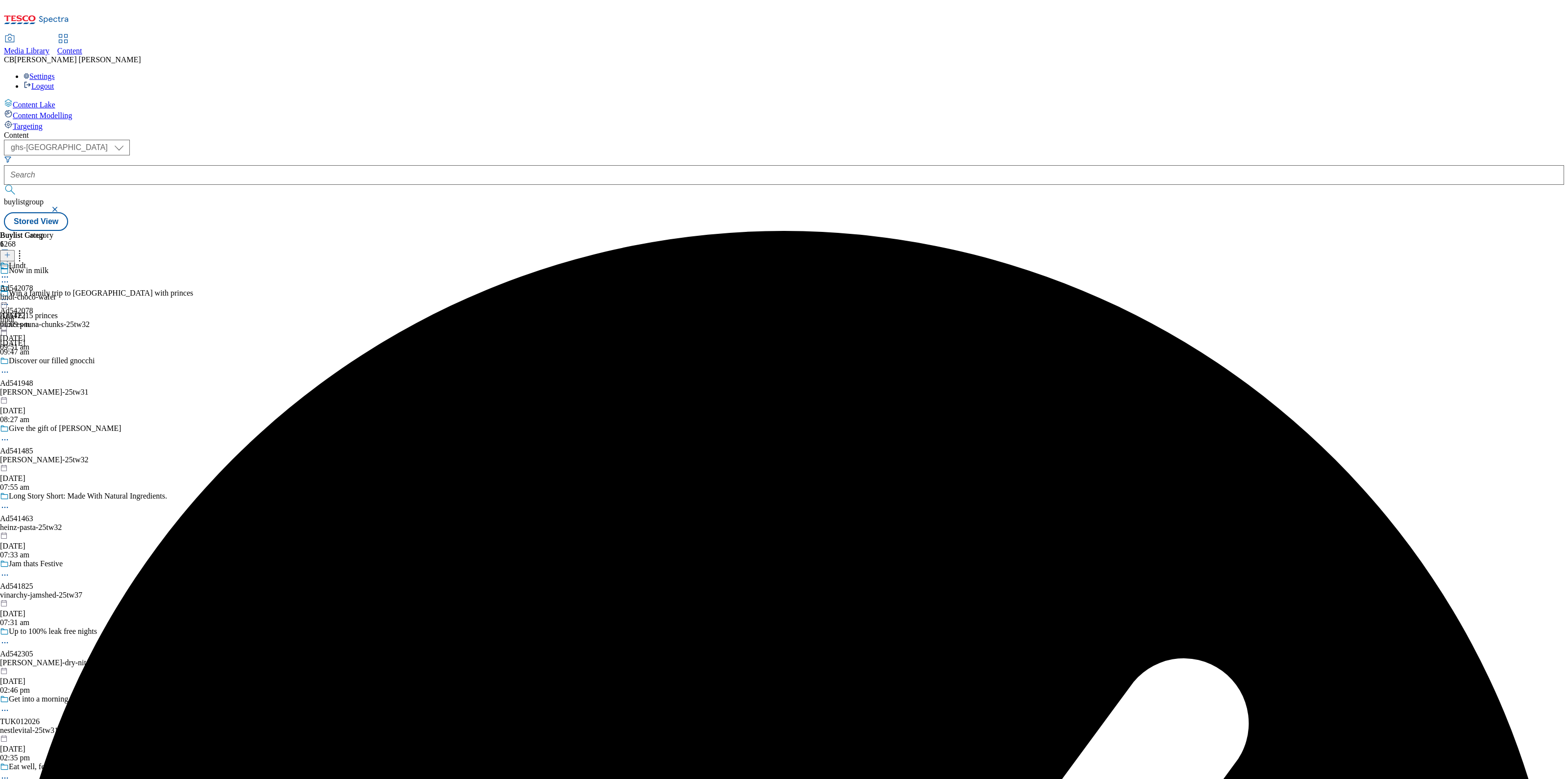
click at [10, 295] on icon at bounding box center [5, 300] width 10 height 10
click at [57, 359] on button "Preview" at bounding box center [38, 365] width 38 height 12
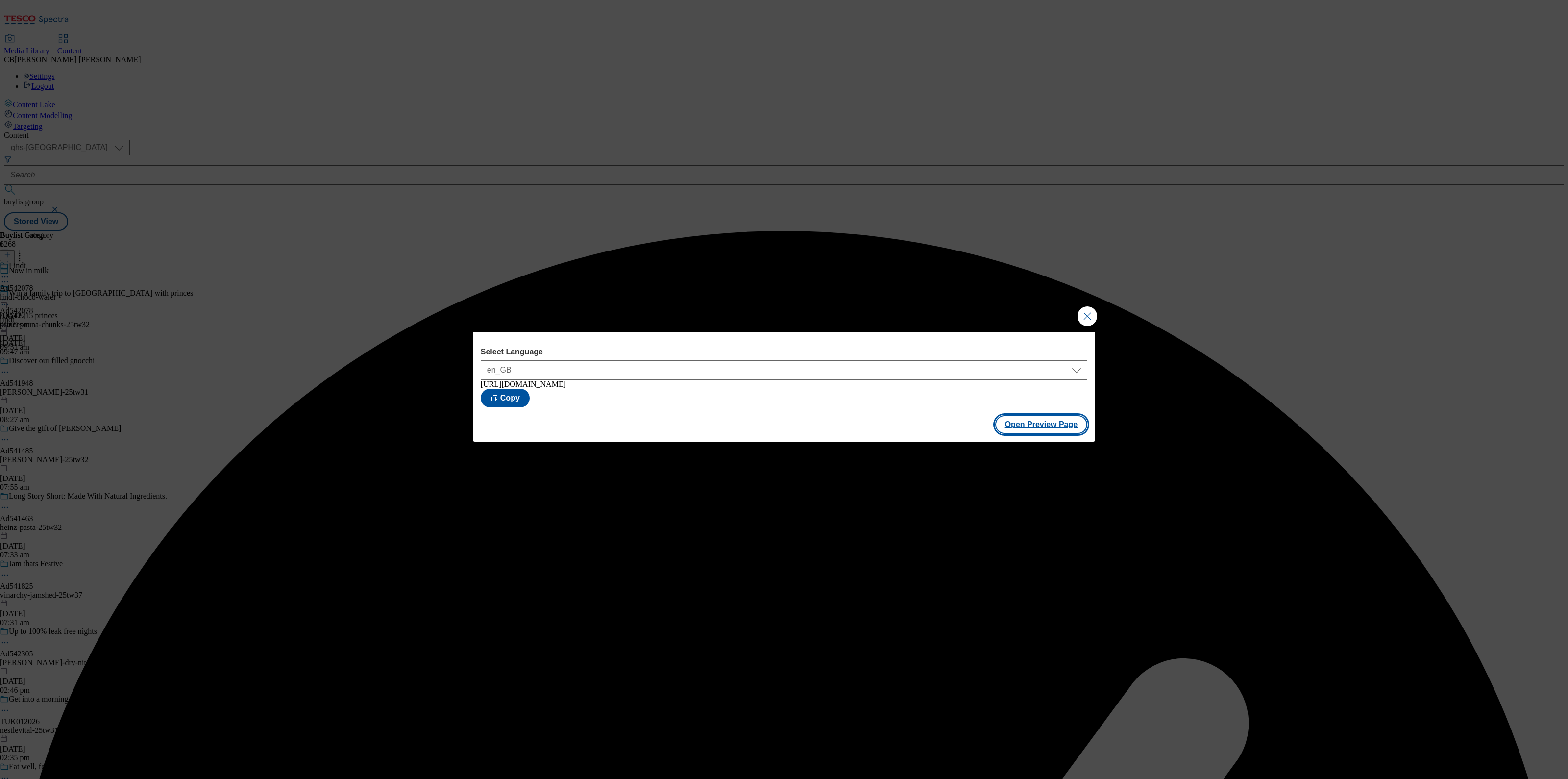
click at [1037, 429] on button "Open Preview Page" at bounding box center [1041, 425] width 93 height 19
click at [1093, 320] on button "Close Modal" at bounding box center [1087, 316] width 19 height 19
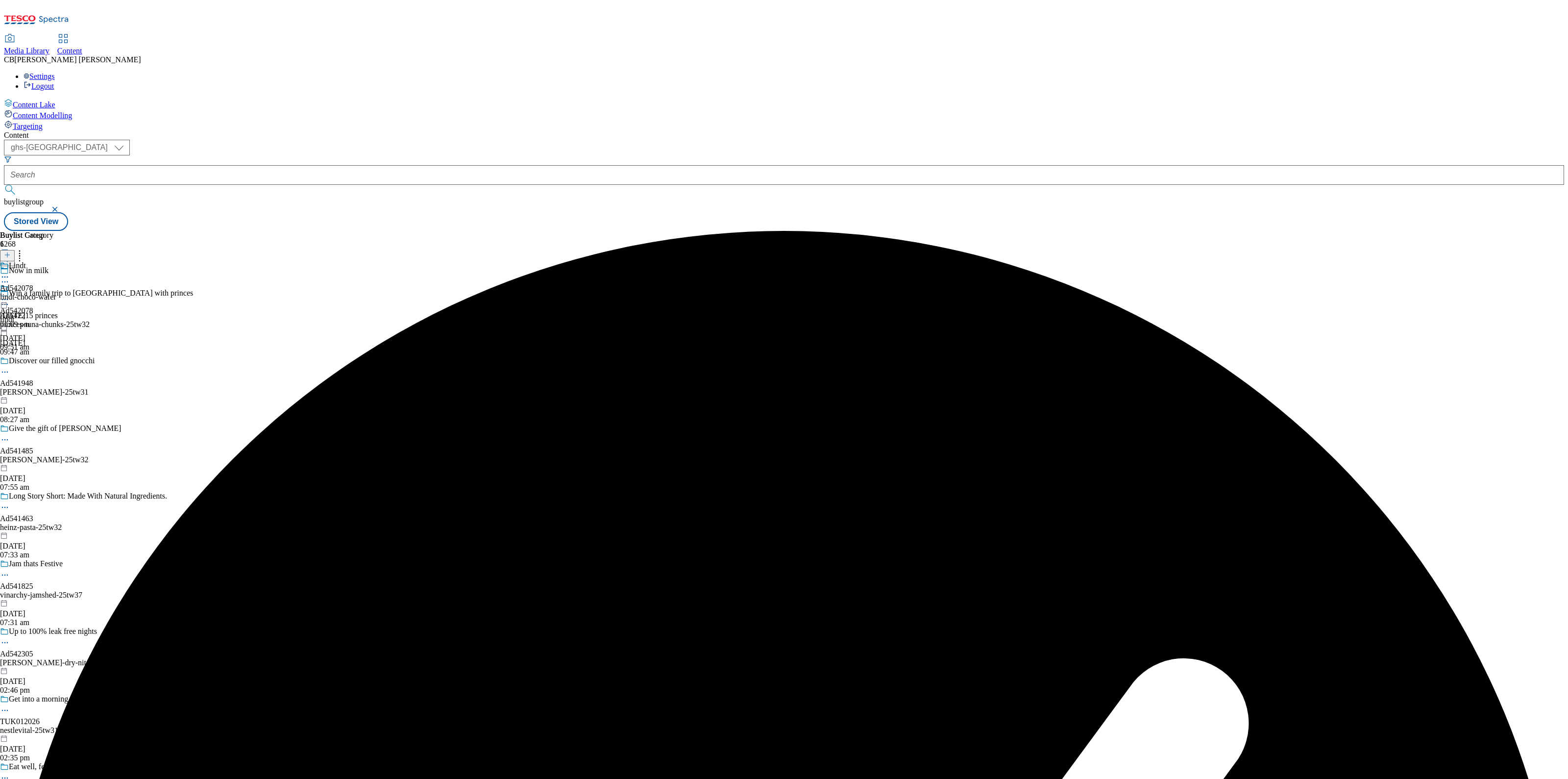
click at [10, 295] on icon at bounding box center [5, 300] width 10 height 10
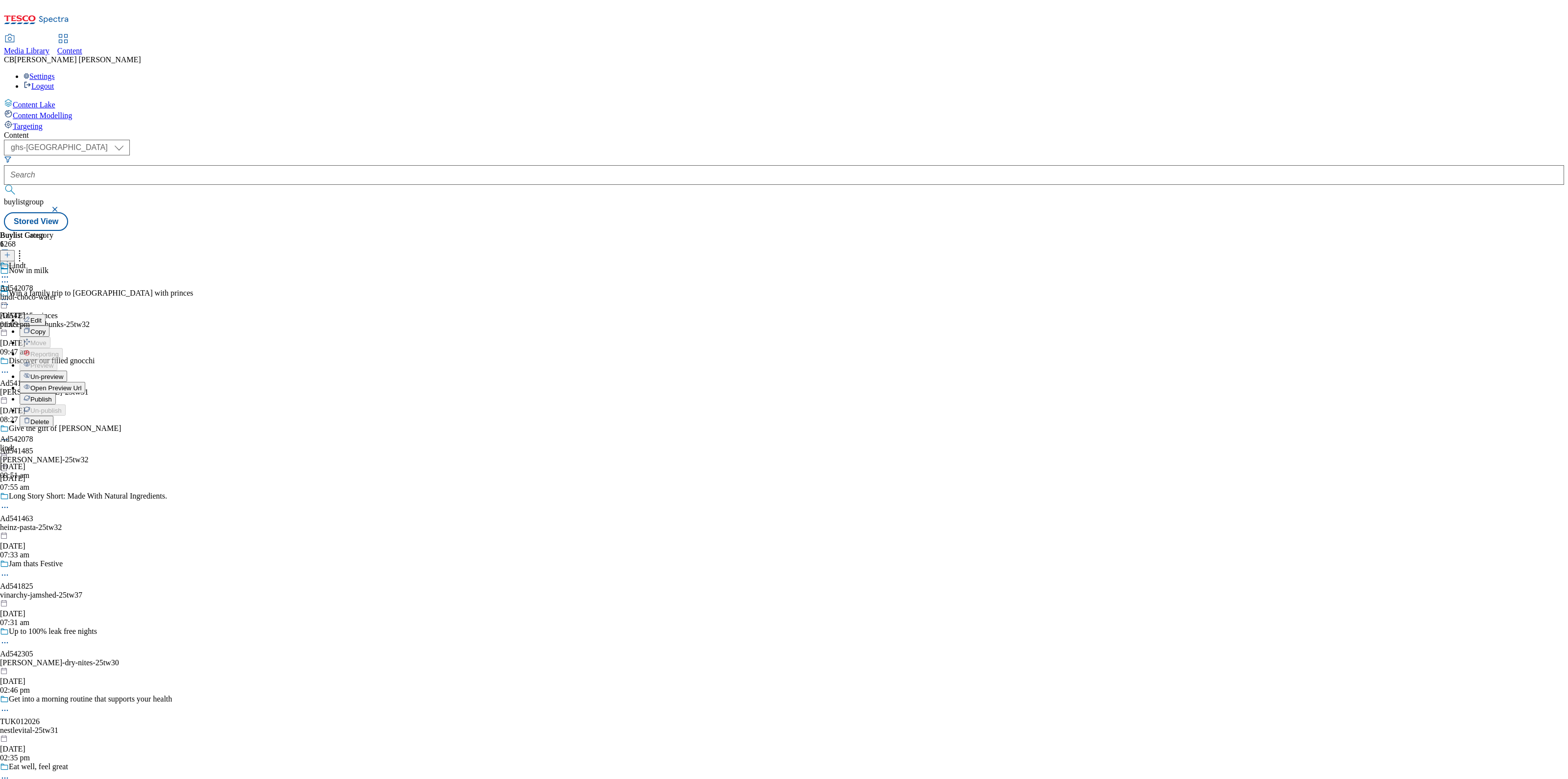
click at [52, 396] on span "Publish" at bounding box center [41, 400] width 21 height 7
click at [61, 206] on button "button" at bounding box center [56, 210] width 10 height 6
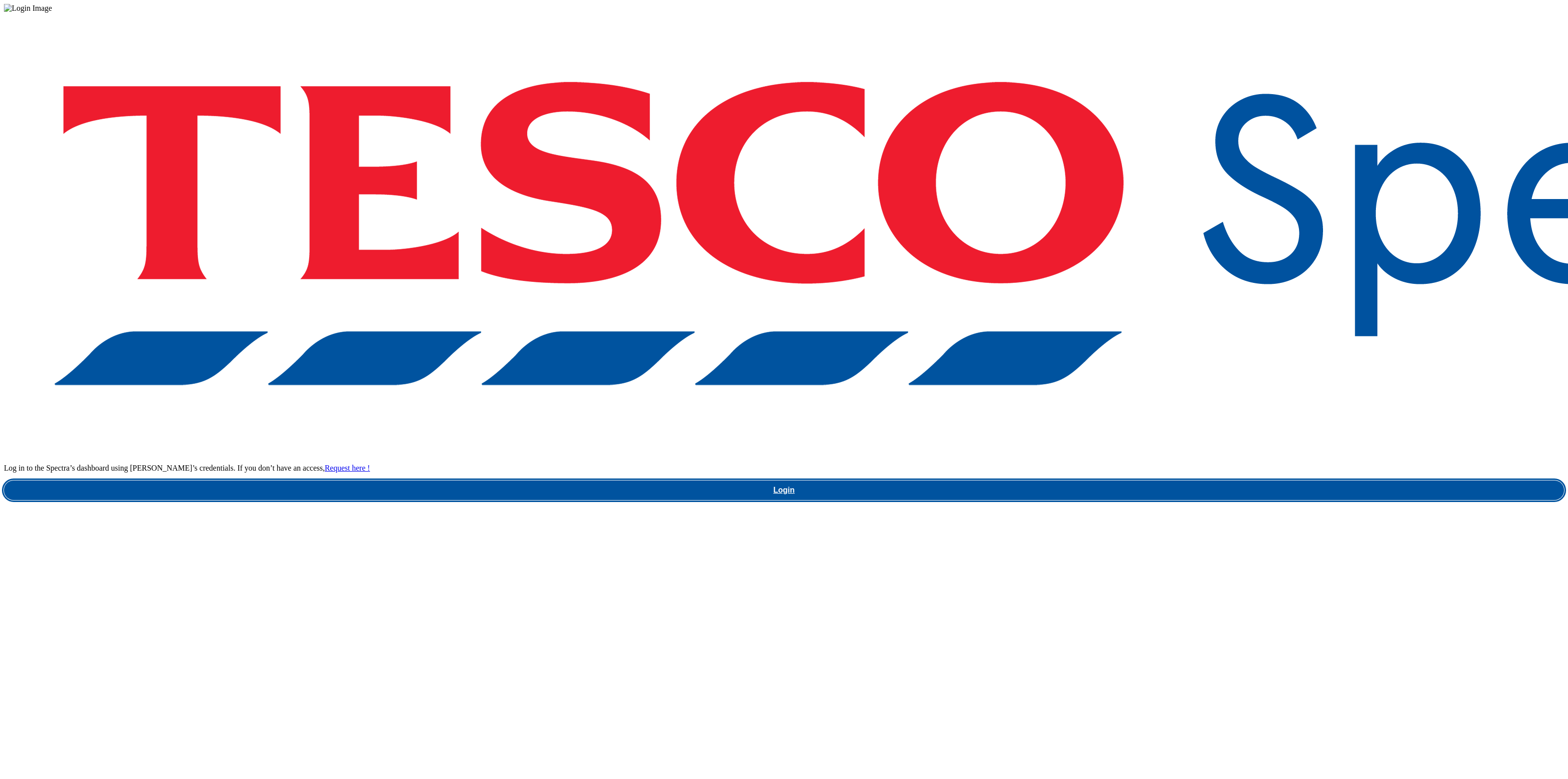
click at [1136, 481] on link "Login" at bounding box center [783, 490] width 1560 height 19
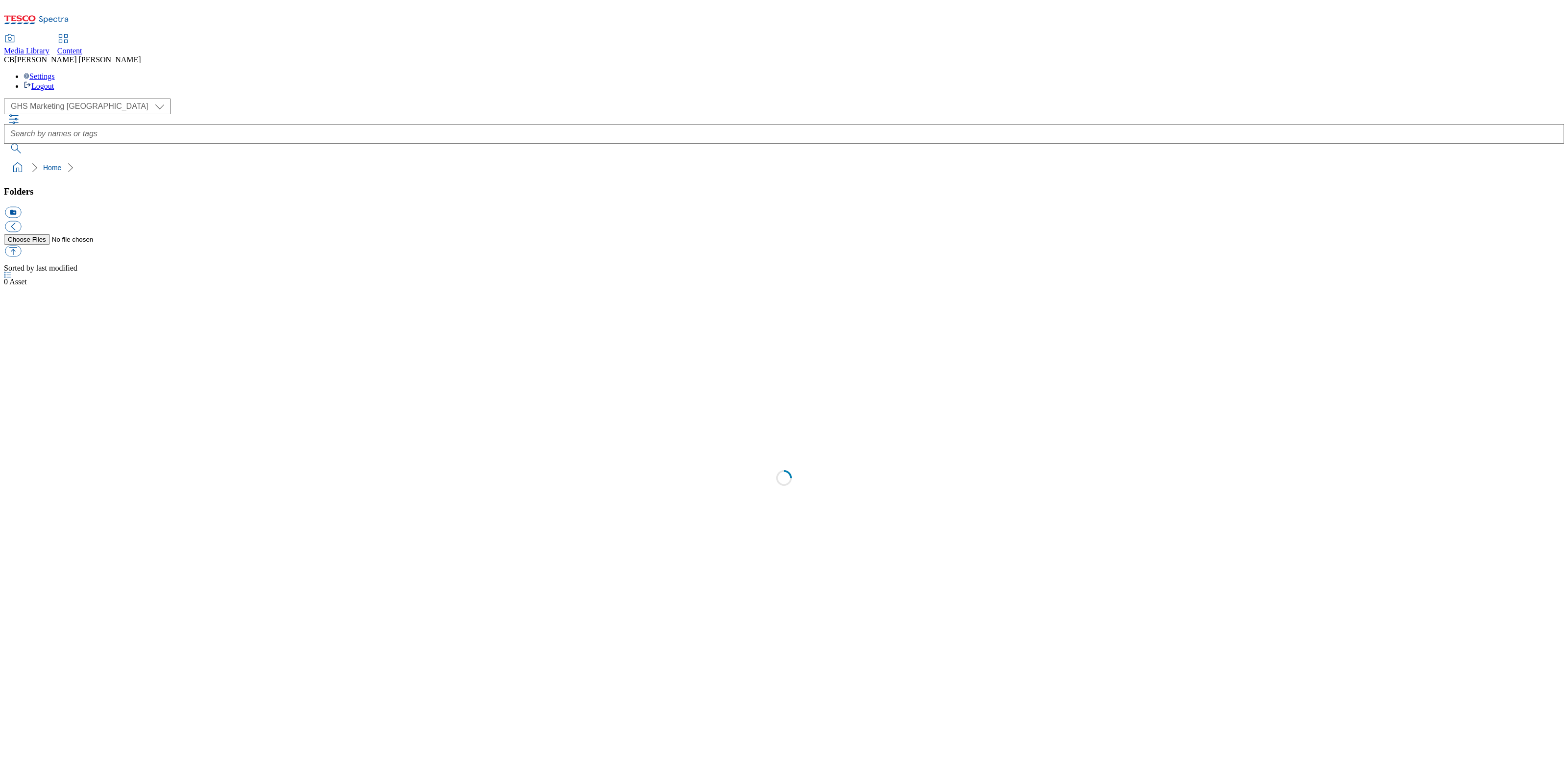
select select "flare-ghs-mktg"
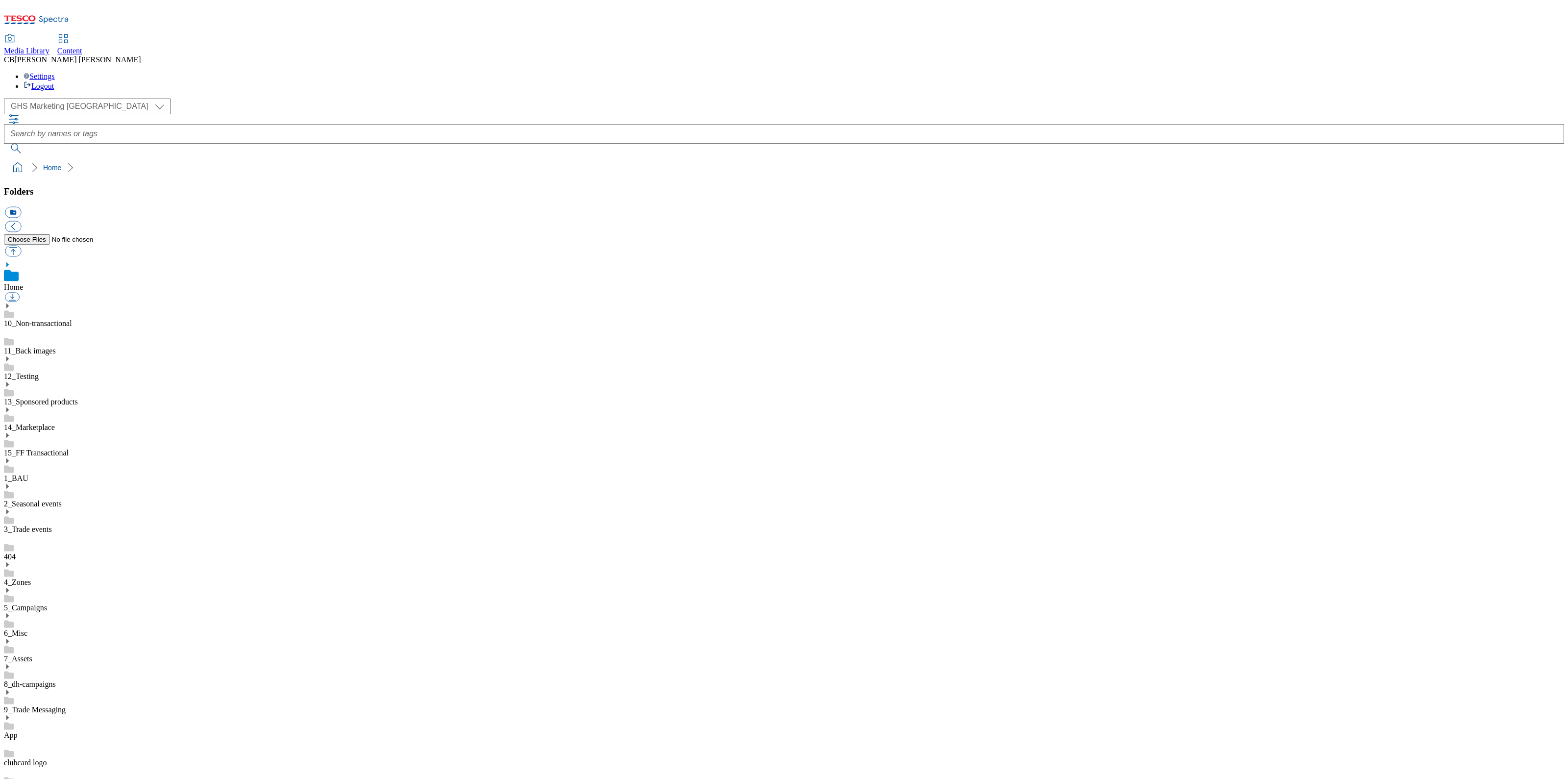
click at [11, 663] on icon at bounding box center [7, 666] width 7 height 7
click at [21, 245] on button "button" at bounding box center [13, 251] width 16 height 12
type input "C:\fakepath\1758032478105-ad541754_Felix_LegoBrand_2560x320_V3.jpg"
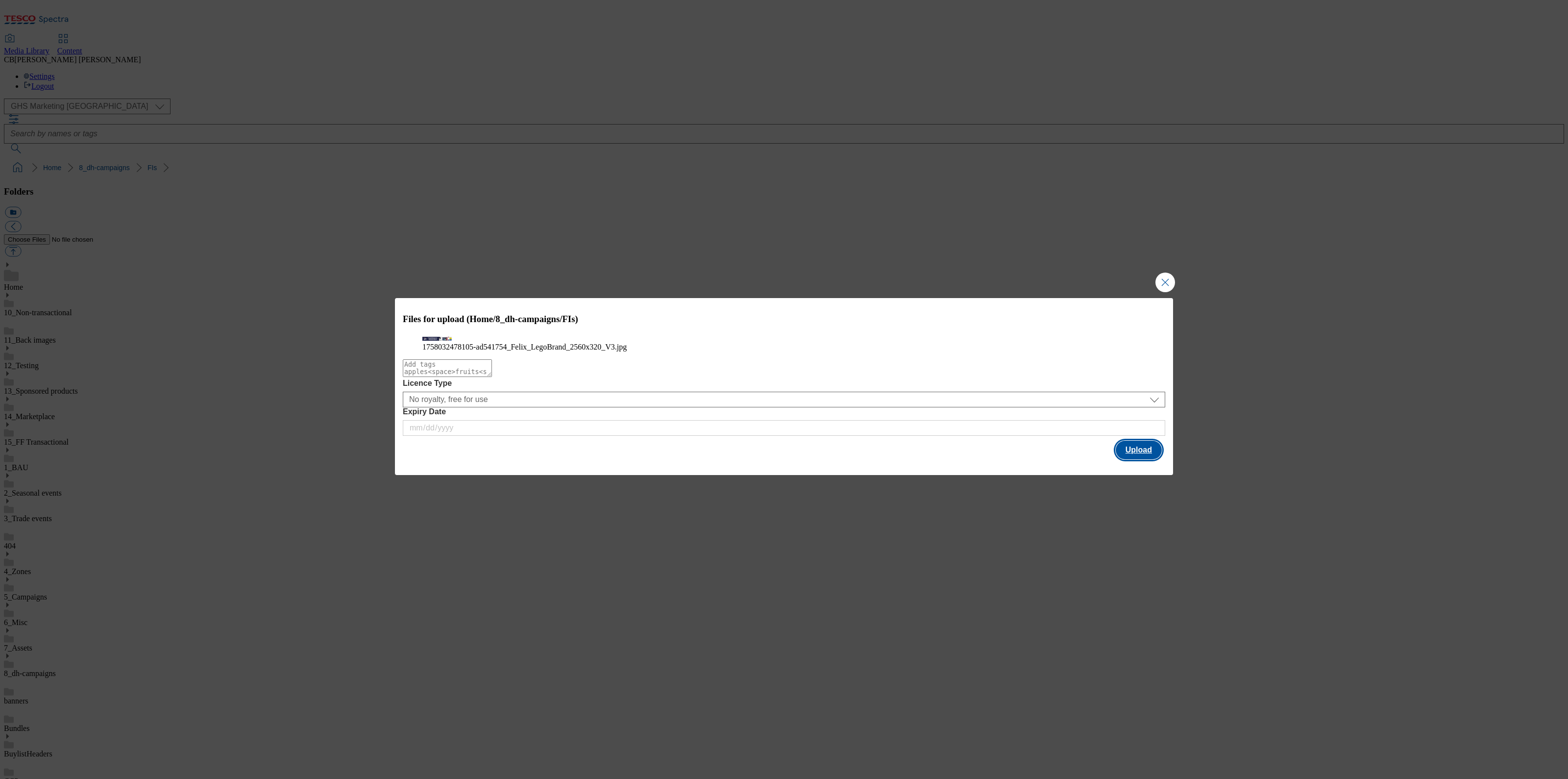
click at [1129, 459] on button "Upload" at bounding box center [1139, 450] width 46 height 19
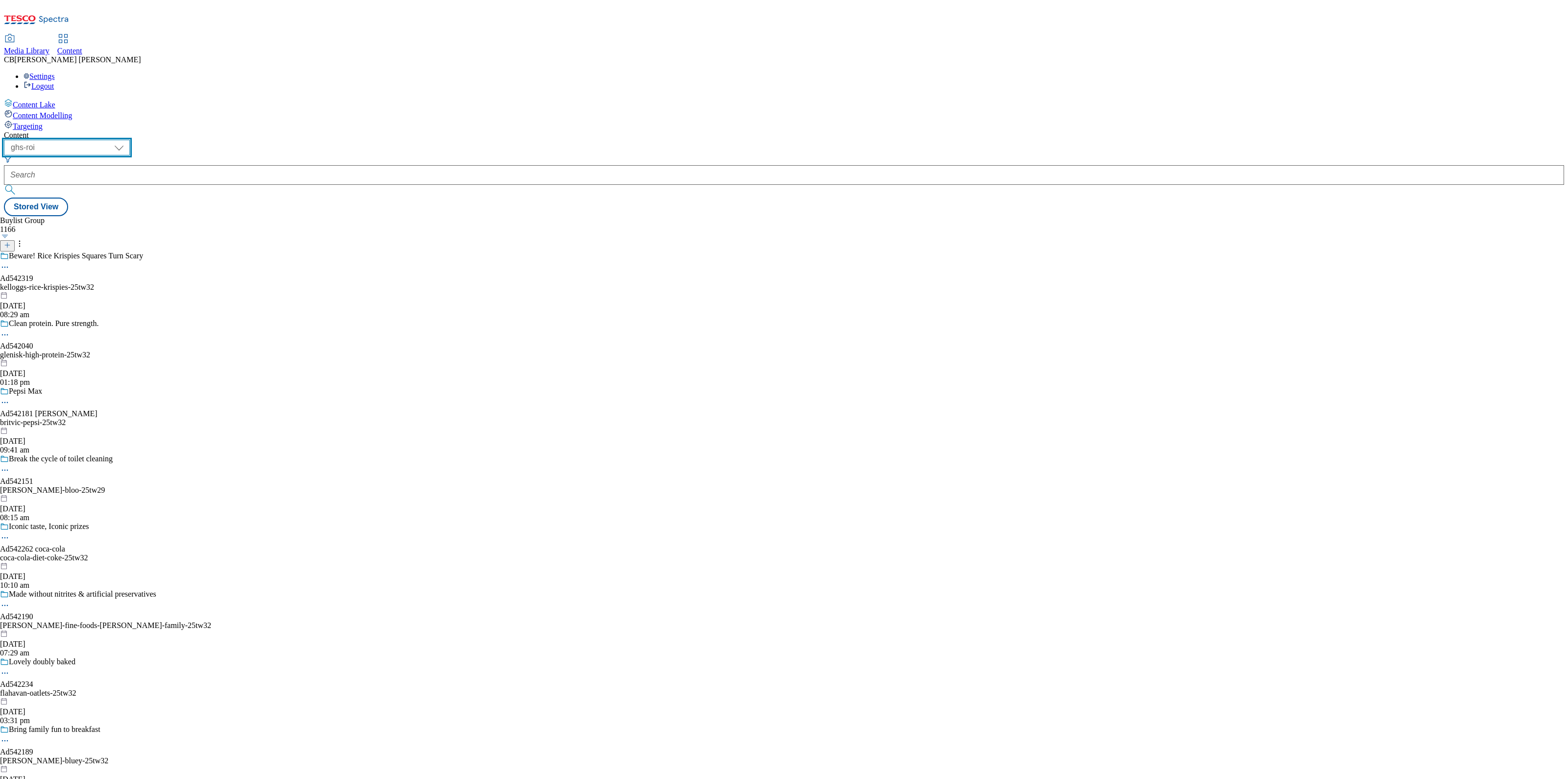
click at [130, 139] on select "ghs-roi ghs-[GEOGRAPHIC_DATA]" at bounding box center [66, 147] width 126 height 16
select select "ghs-[GEOGRAPHIC_DATA]"
click at [127, 139] on select "ghs-roi ghs-[GEOGRAPHIC_DATA]" at bounding box center [66, 147] width 126 height 16
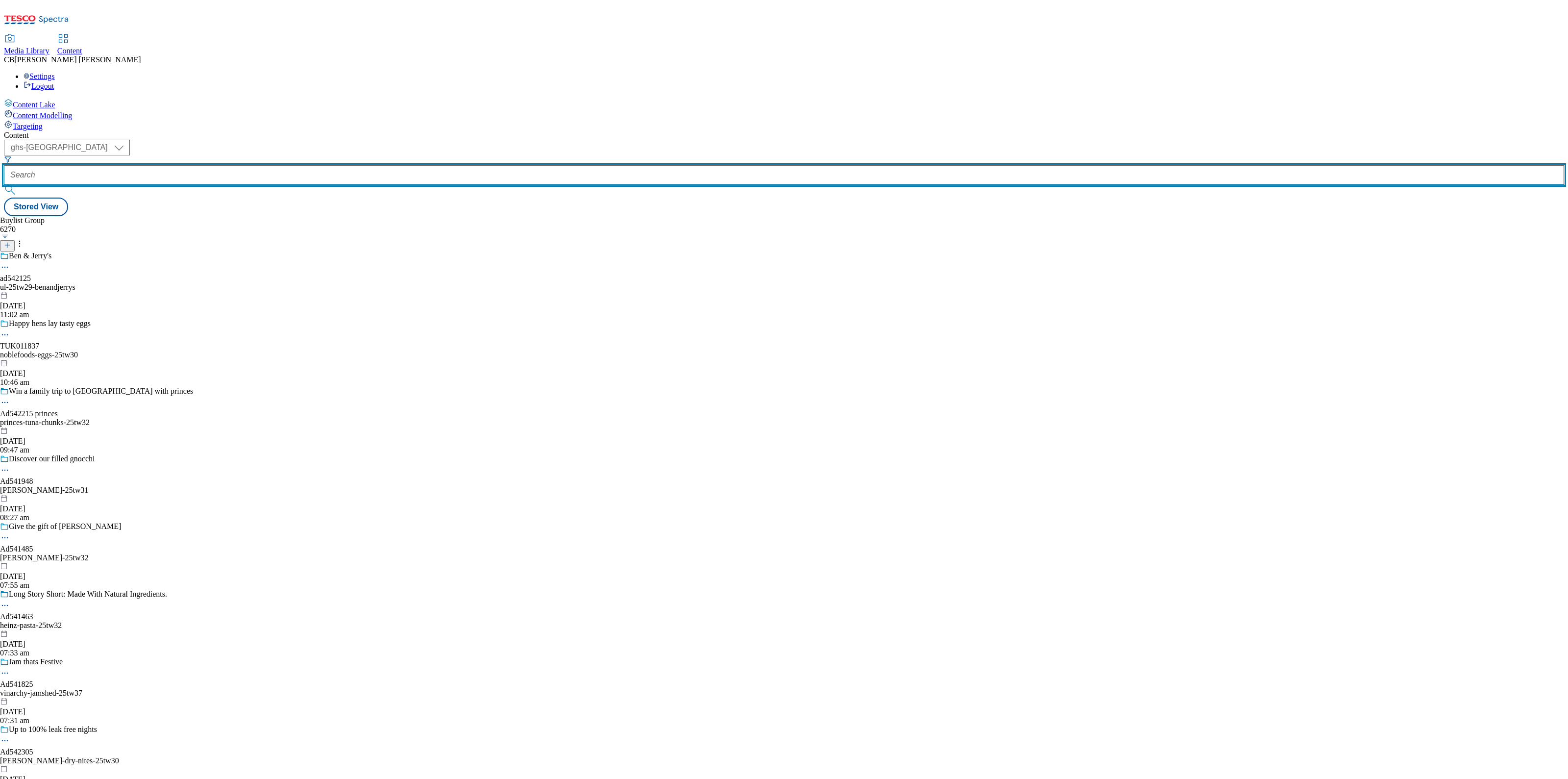
click at [224, 165] on input "text" at bounding box center [783, 175] width 1560 height 19
paste input "[PERSON_NAME]-25tw30"
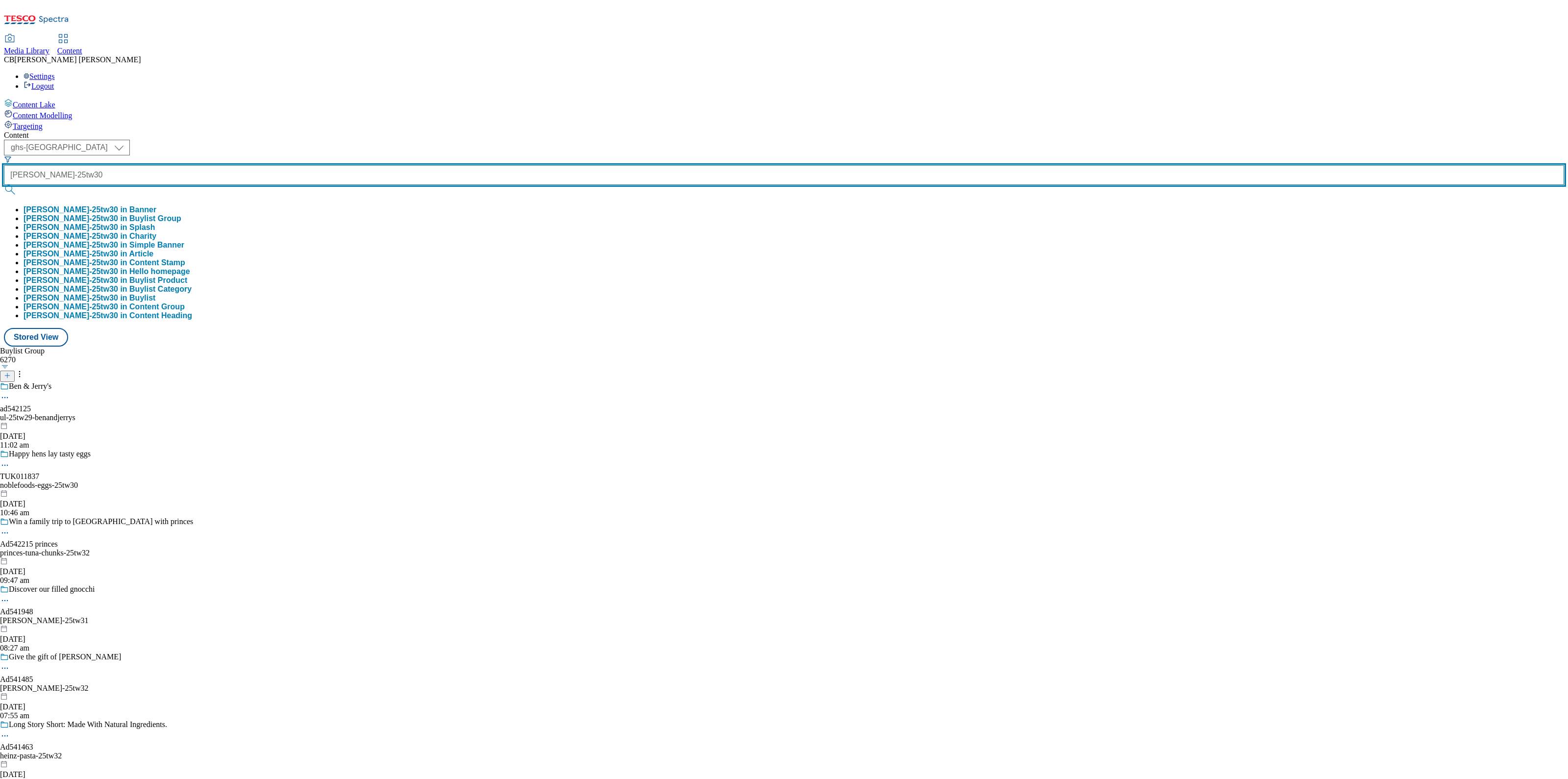
type input "[PERSON_NAME]-25tw30"
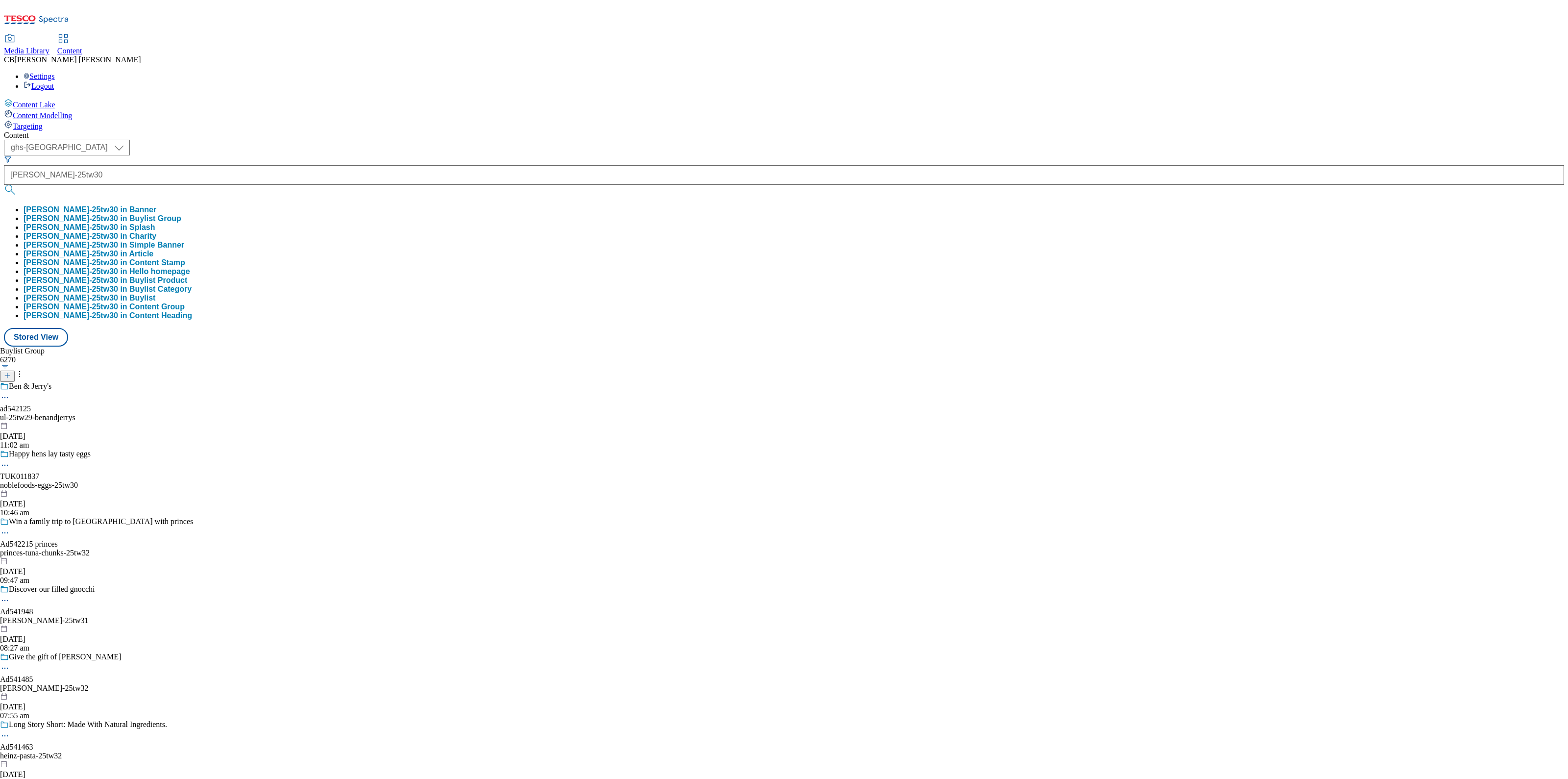
click at [181, 214] on button "[PERSON_NAME]-25tw30 in Buylist Group" at bounding box center [102, 219] width 158 height 9
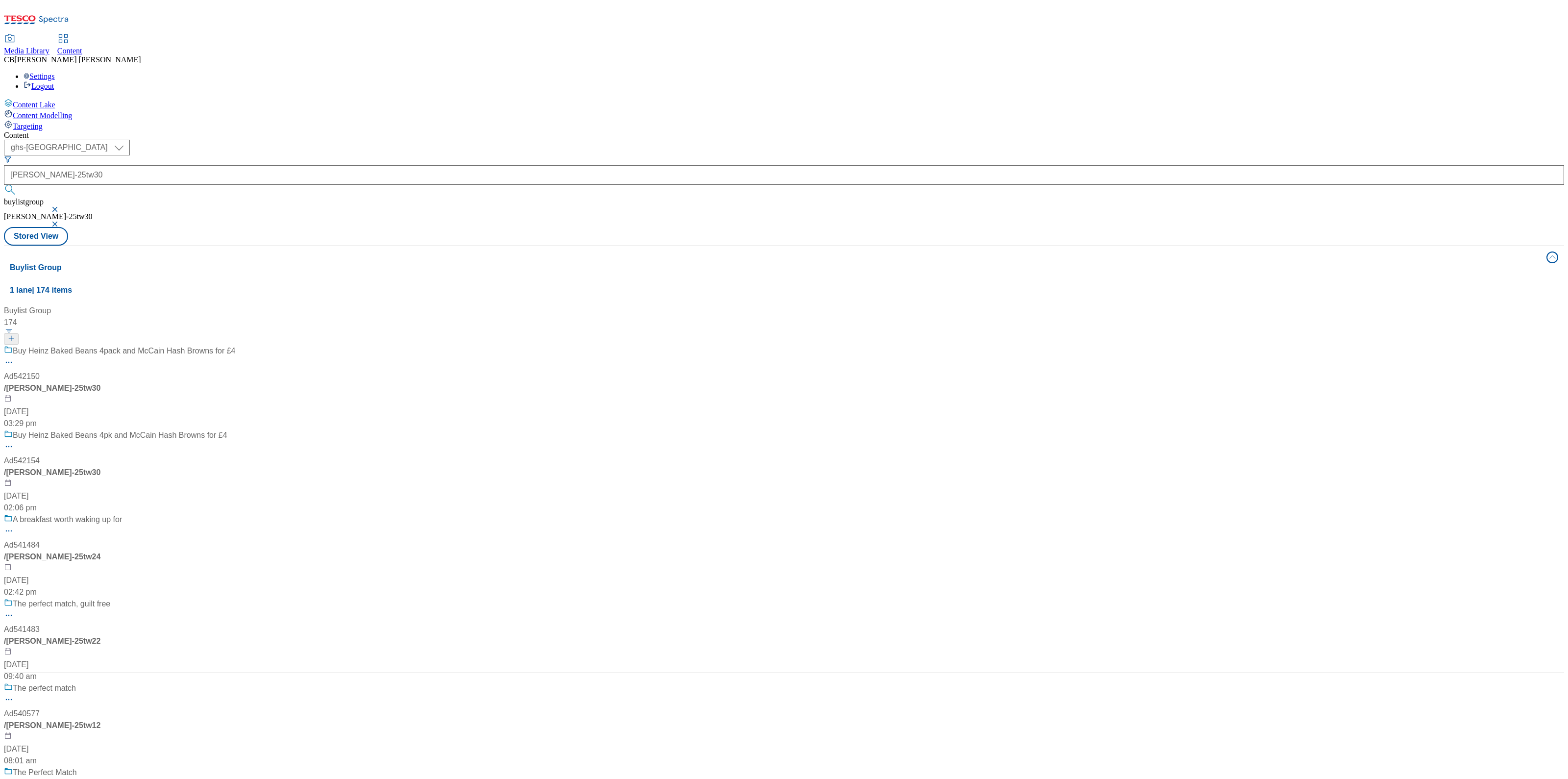
click at [235, 345] on div "Buy Heinz Baked Beans 4pack and McCain Hash Browns for £4" at bounding box center [119, 358] width 231 height 26
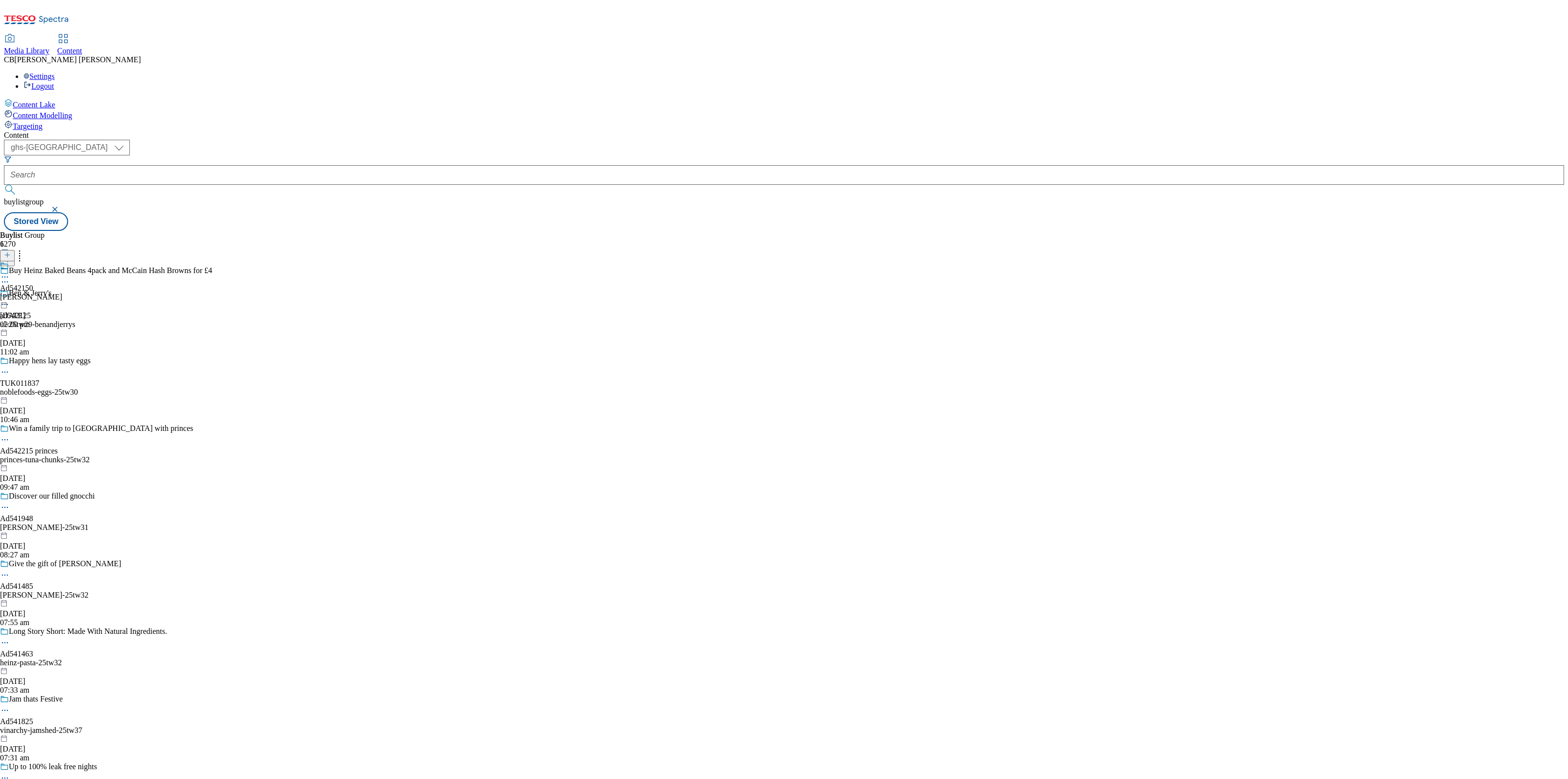
click at [10, 272] on icon at bounding box center [5, 277] width 10 height 10
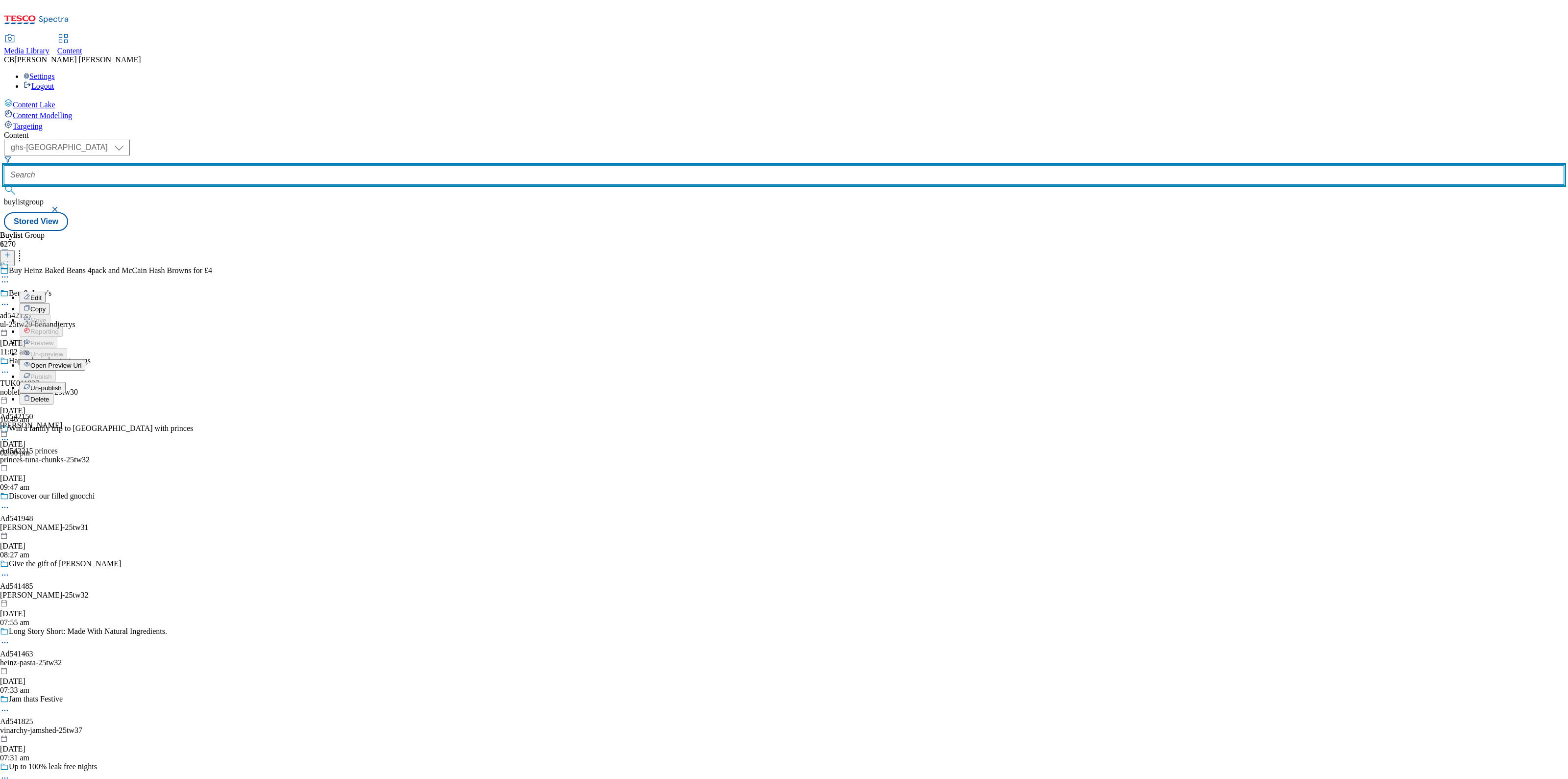
click at [240, 165] on input "text" at bounding box center [783, 175] width 1560 height 19
paste input "pet-essentials"
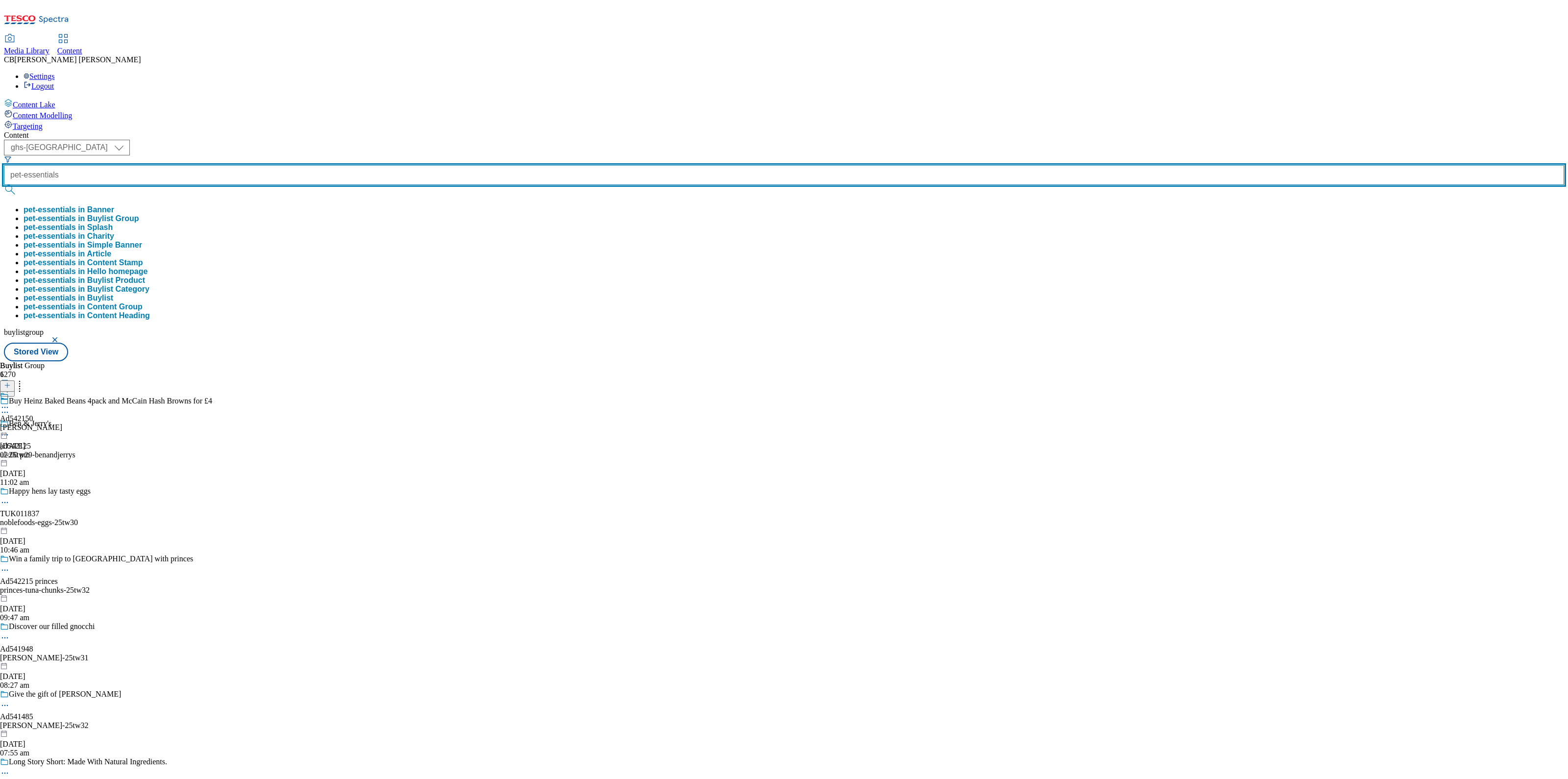
type input "pet-essentials"
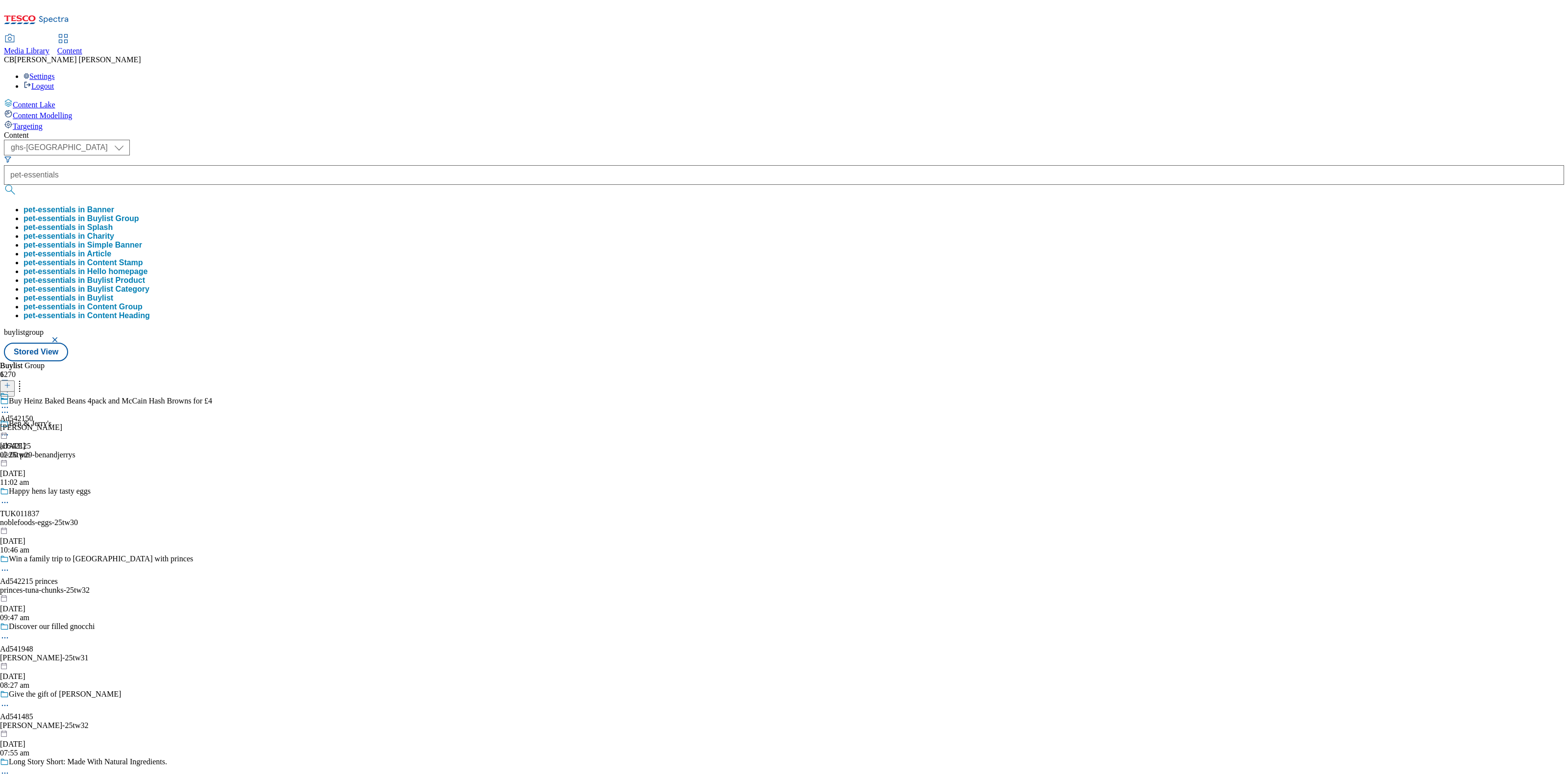
click at [139, 214] on button "pet-essentials in Buylist Group" at bounding box center [82, 219] width 116 height 9
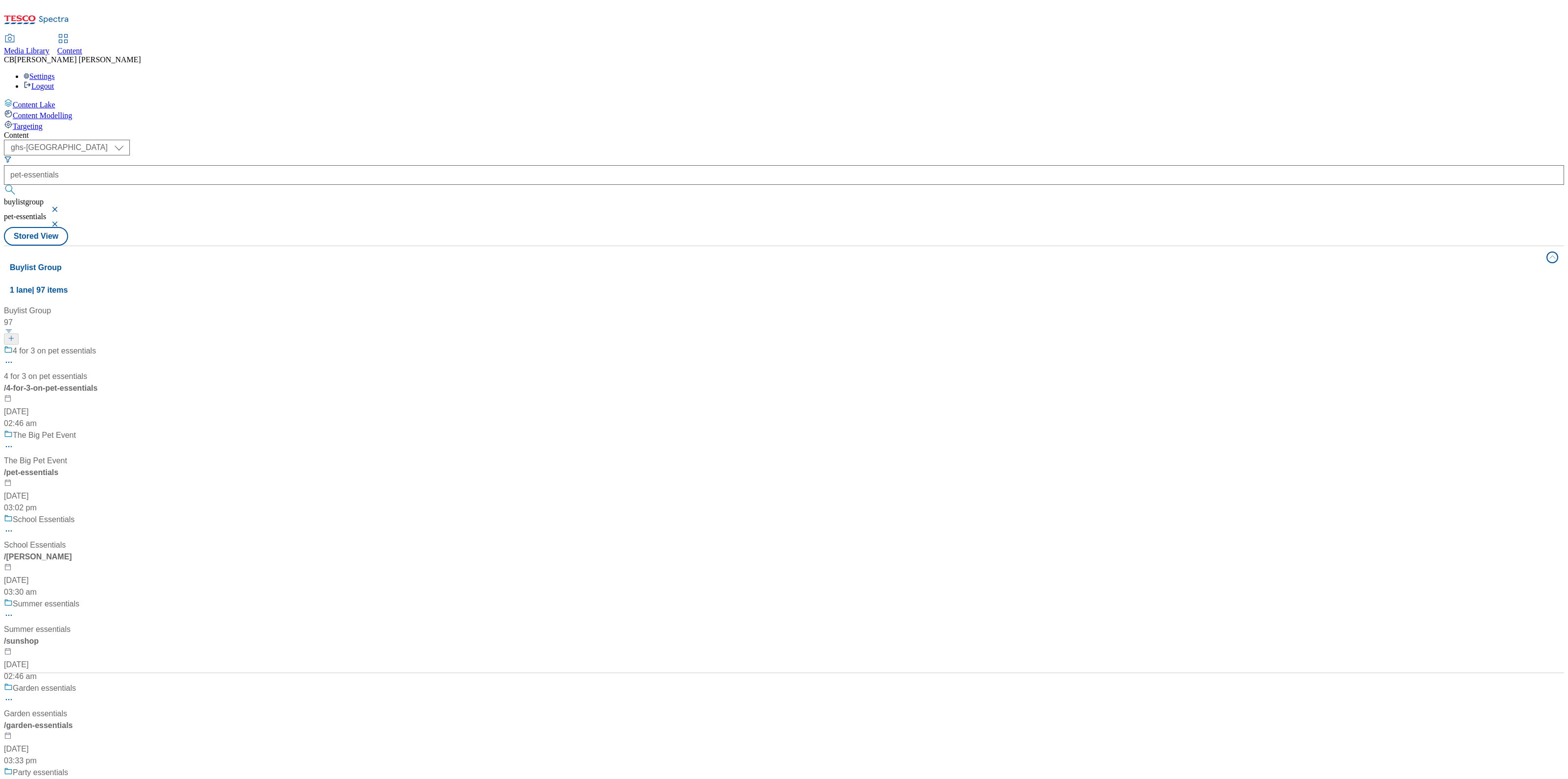
click at [61, 206] on button "button" at bounding box center [56, 210] width 10 height 6
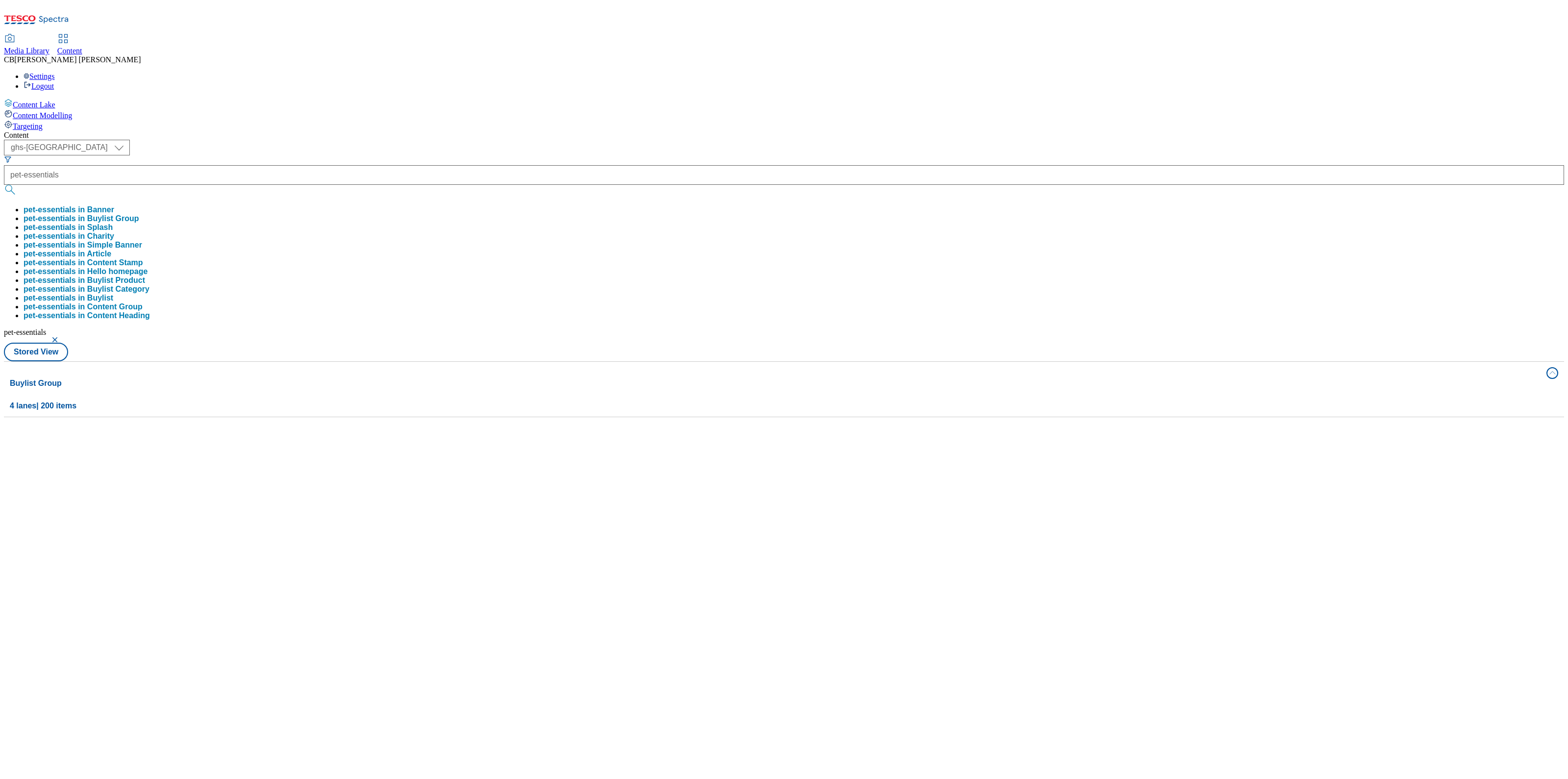
click at [61, 337] on button "button" at bounding box center [56, 340] width 10 height 6
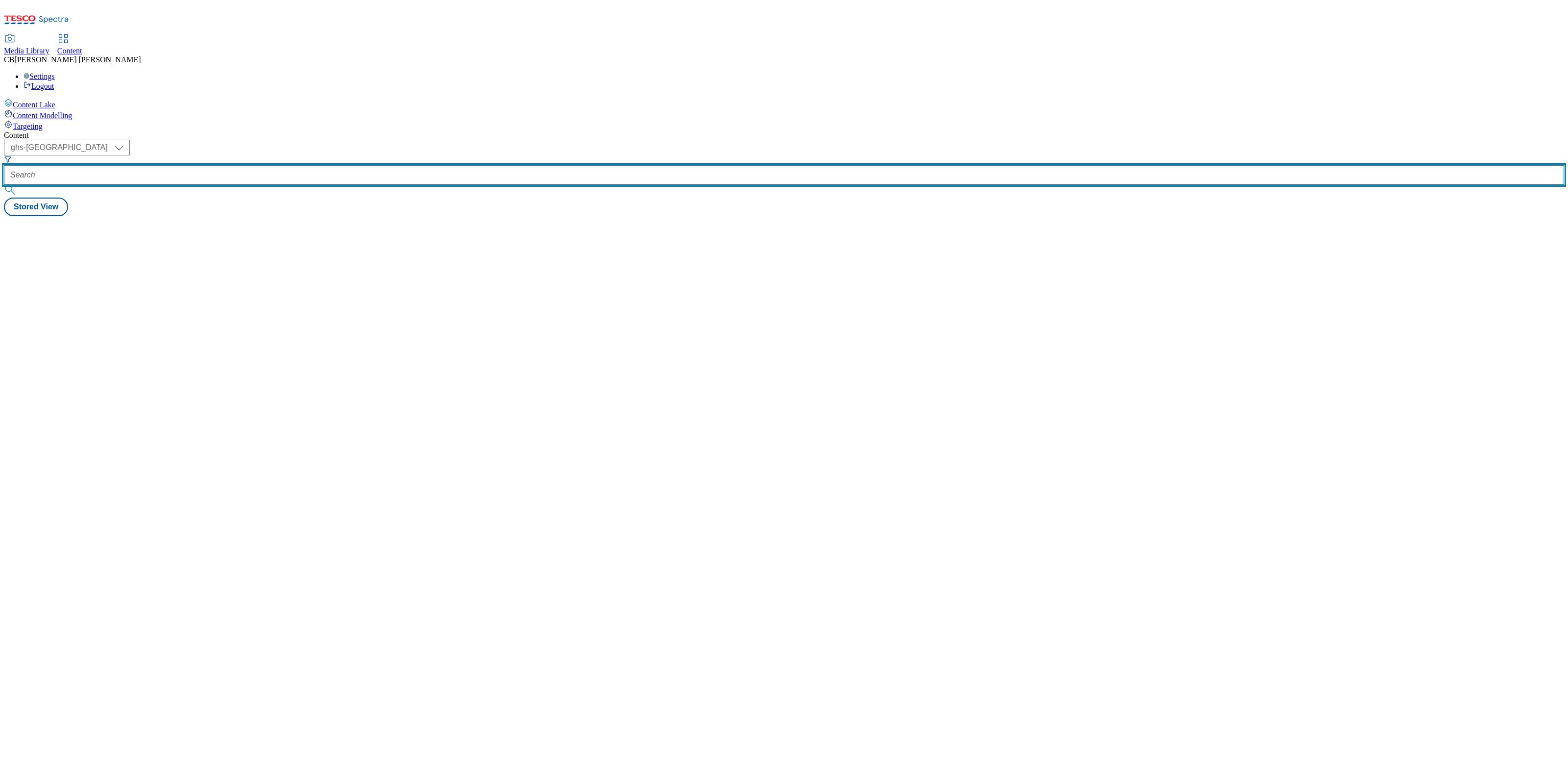
click at [222, 165] on input "text" at bounding box center [783, 175] width 1560 height 19
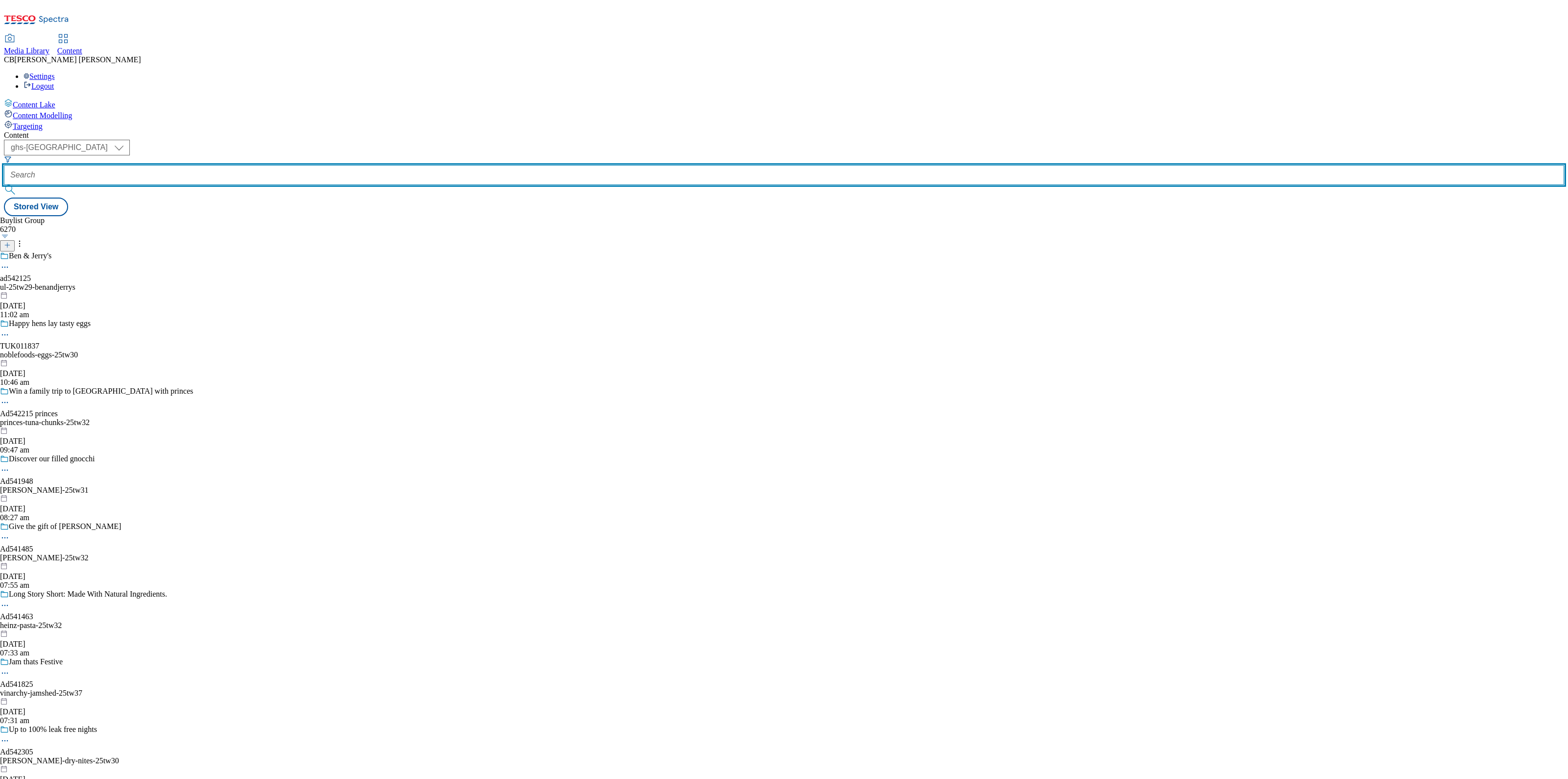
paste input "pet-essentials"
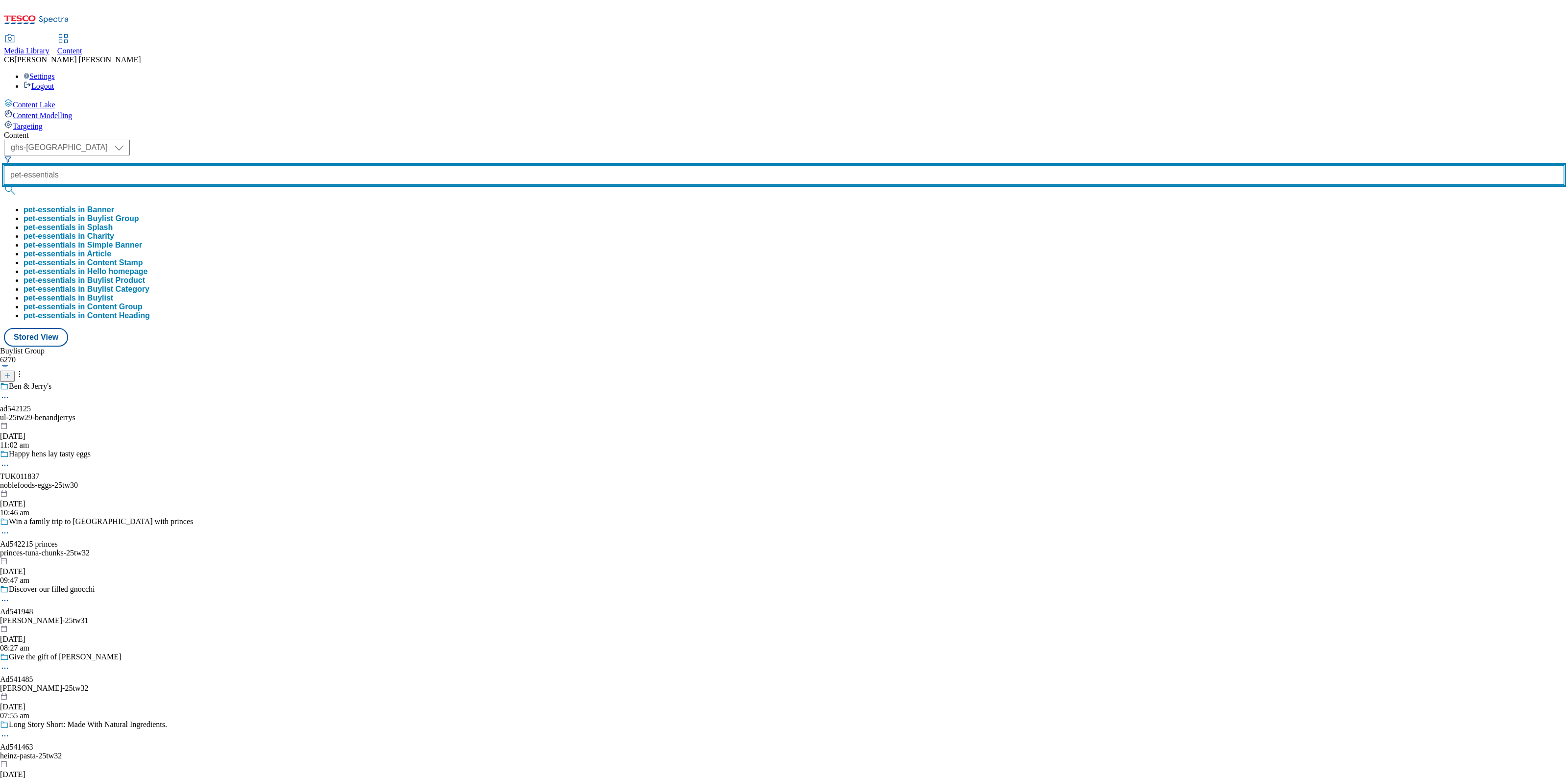
type input "pet-essentials"
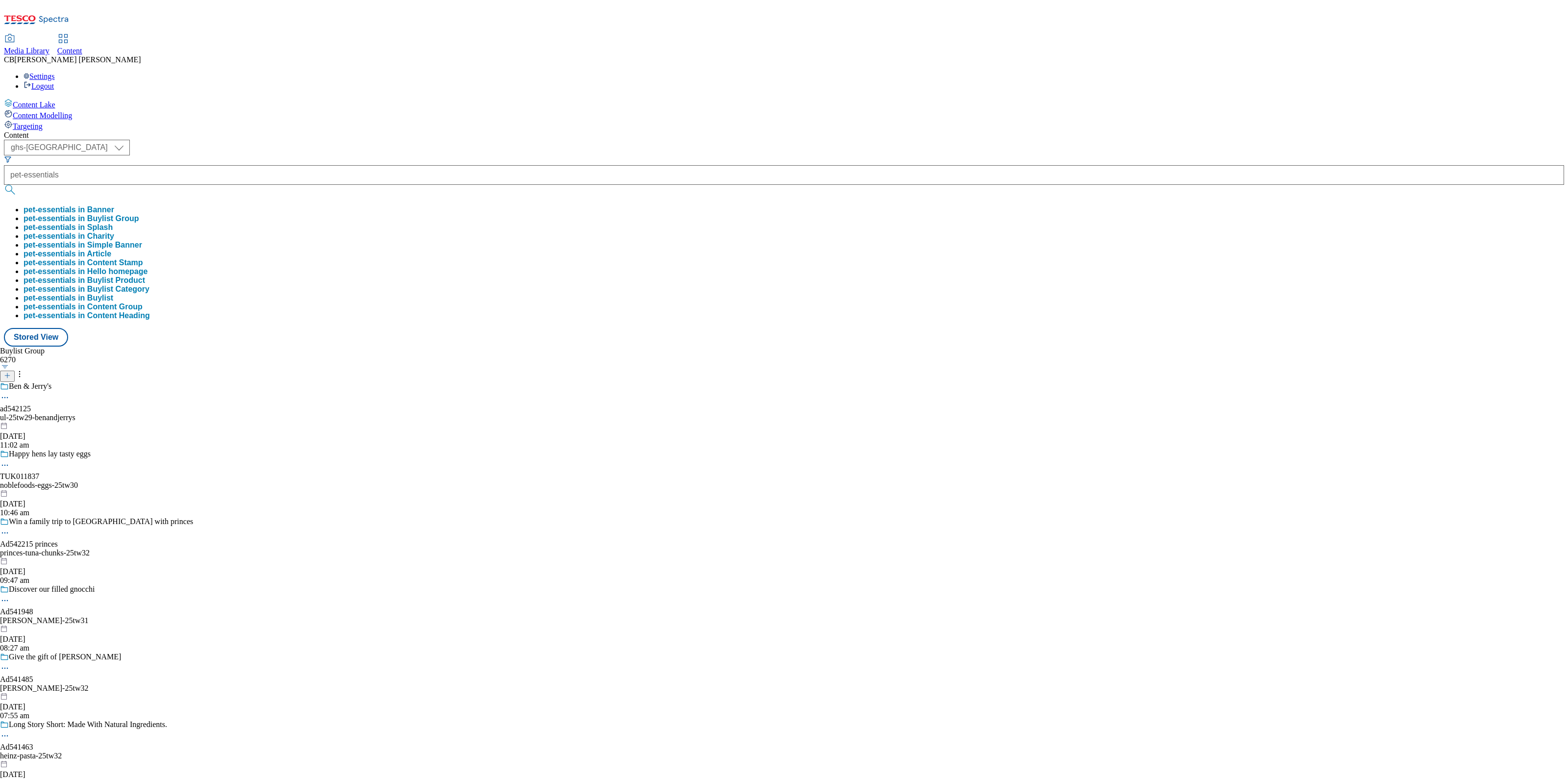
click at [139, 214] on button "pet-essentials in Buylist Group" at bounding box center [82, 219] width 116 height 9
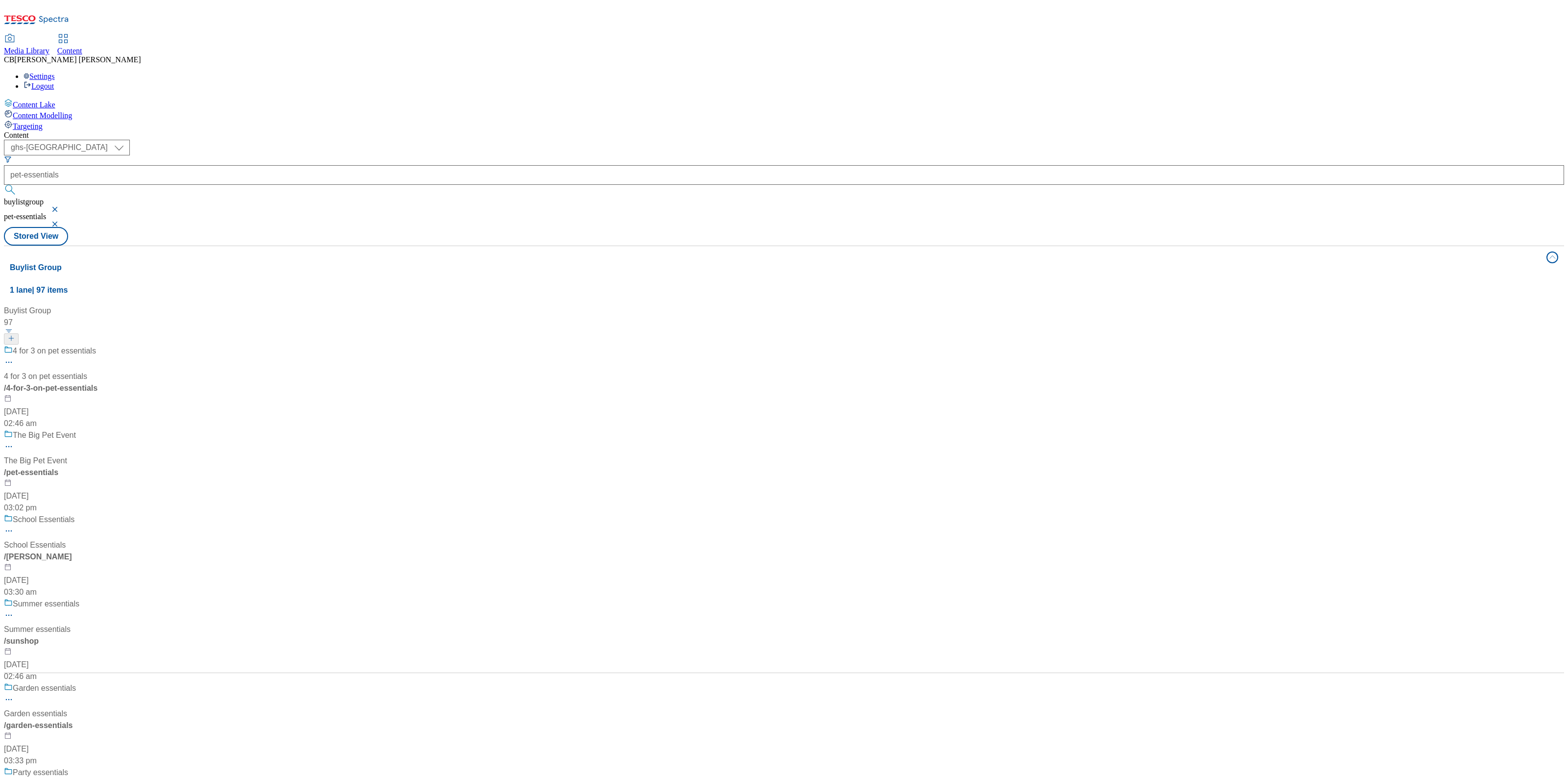
click at [127, 345] on div "4 for 3 on pet essentials 4 for 3 on pet essentials / 4-for-3-on-pet-essentials…" at bounding box center [65, 387] width 122 height 84
